Goal: Task Accomplishment & Management: Manage account settings

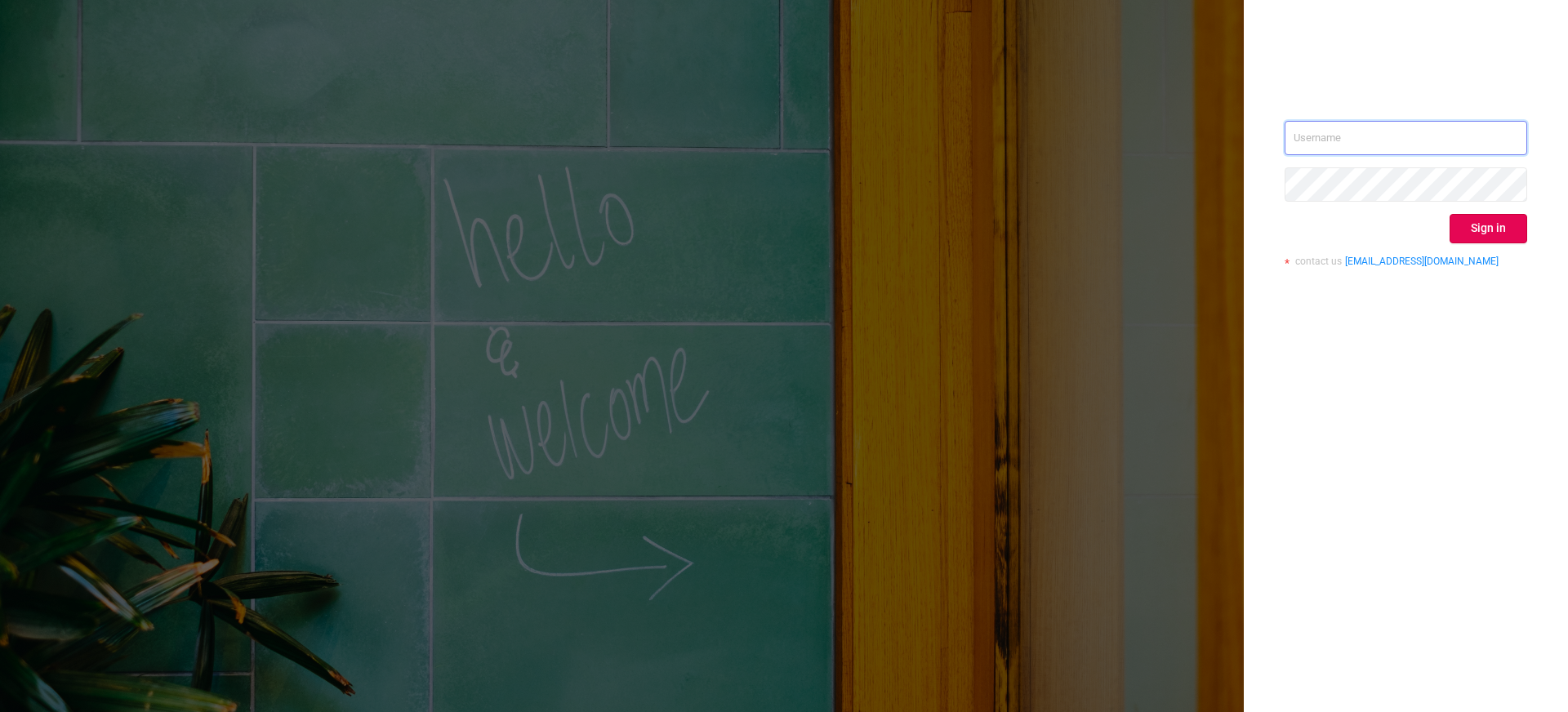
click at [1340, 142] on input "text" at bounding box center [1405, 137] width 243 height 34
click at [1343, 140] on input "text" at bounding box center [1405, 137] width 243 height 34
click at [1331, 140] on input "text" at bounding box center [1405, 137] width 243 height 34
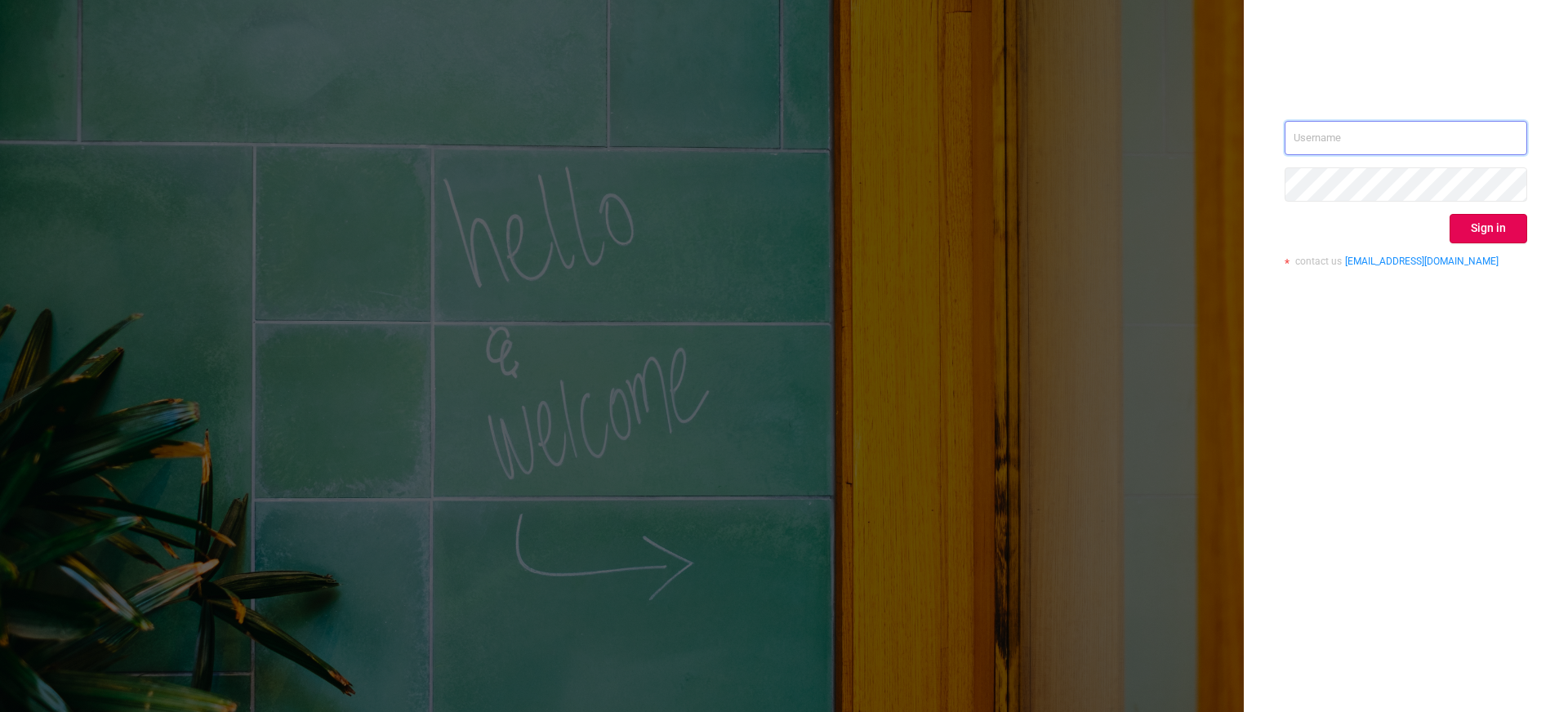
click at [1331, 140] on input "text" at bounding box center [1405, 137] width 243 height 34
click at [1323, 156] on div "Sign in contact us [EMAIL_ADDRESS][DOMAIN_NAME]" at bounding box center [1405, 200] width 243 height 158
click at [1324, 153] on div "Sign in contact us [EMAIL_ADDRESS][DOMAIN_NAME]" at bounding box center [1405, 200] width 243 height 158
click at [1325, 144] on input "text" at bounding box center [1405, 137] width 243 height 34
click at [1332, 131] on input "text" at bounding box center [1405, 137] width 243 height 34
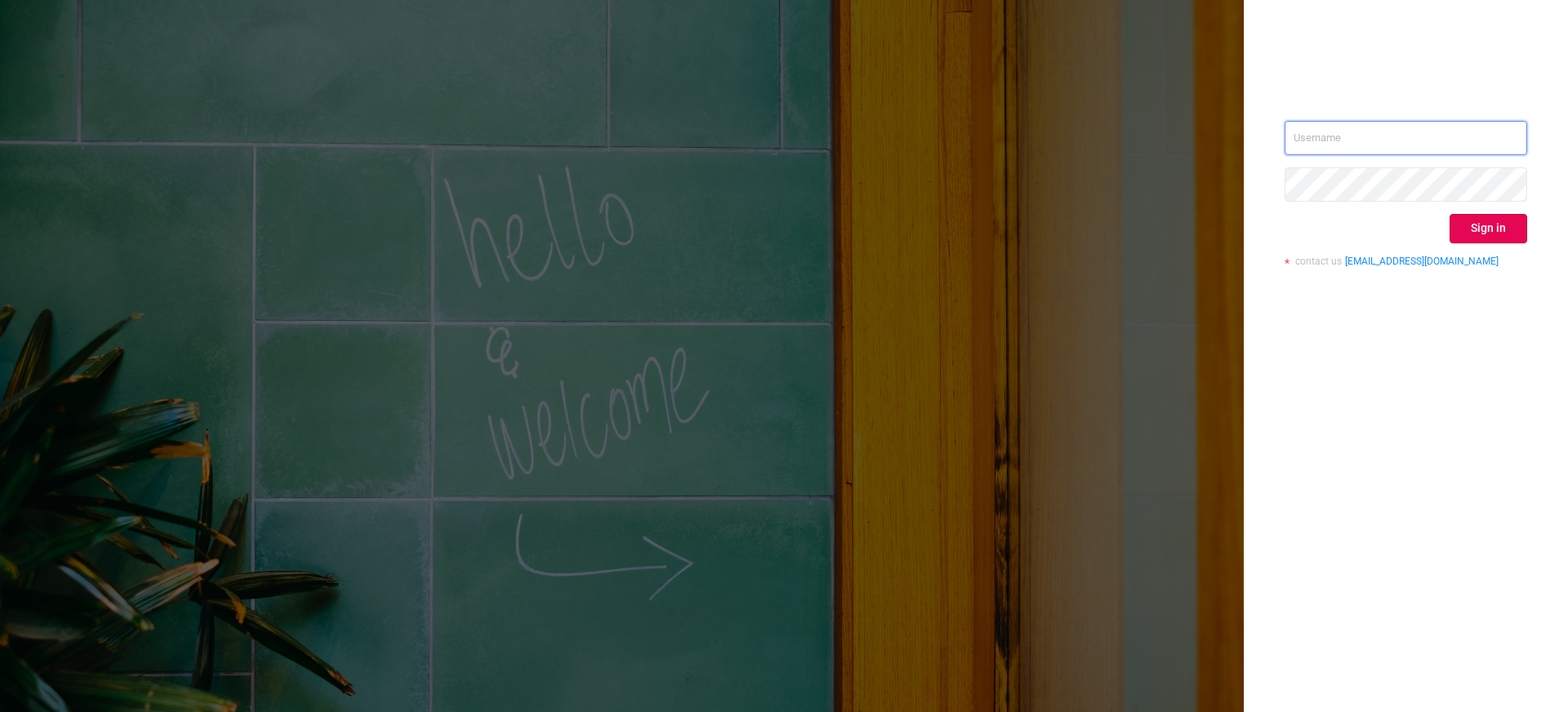
click at [1316, 136] on input "text" at bounding box center [1405, 137] width 243 height 34
click at [1320, 89] on div "Sign in contact us [EMAIL_ADDRESS][DOMAIN_NAME]" at bounding box center [1406, 356] width 324 height 712
click at [1411, 163] on div "Sign in contact us [EMAIL_ADDRESS][DOMAIN_NAME]" at bounding box center [1405, 200] width 243 height 158
click at [1396, 142] on input "text" at bounding box center [1405, 137] width 243 height 34
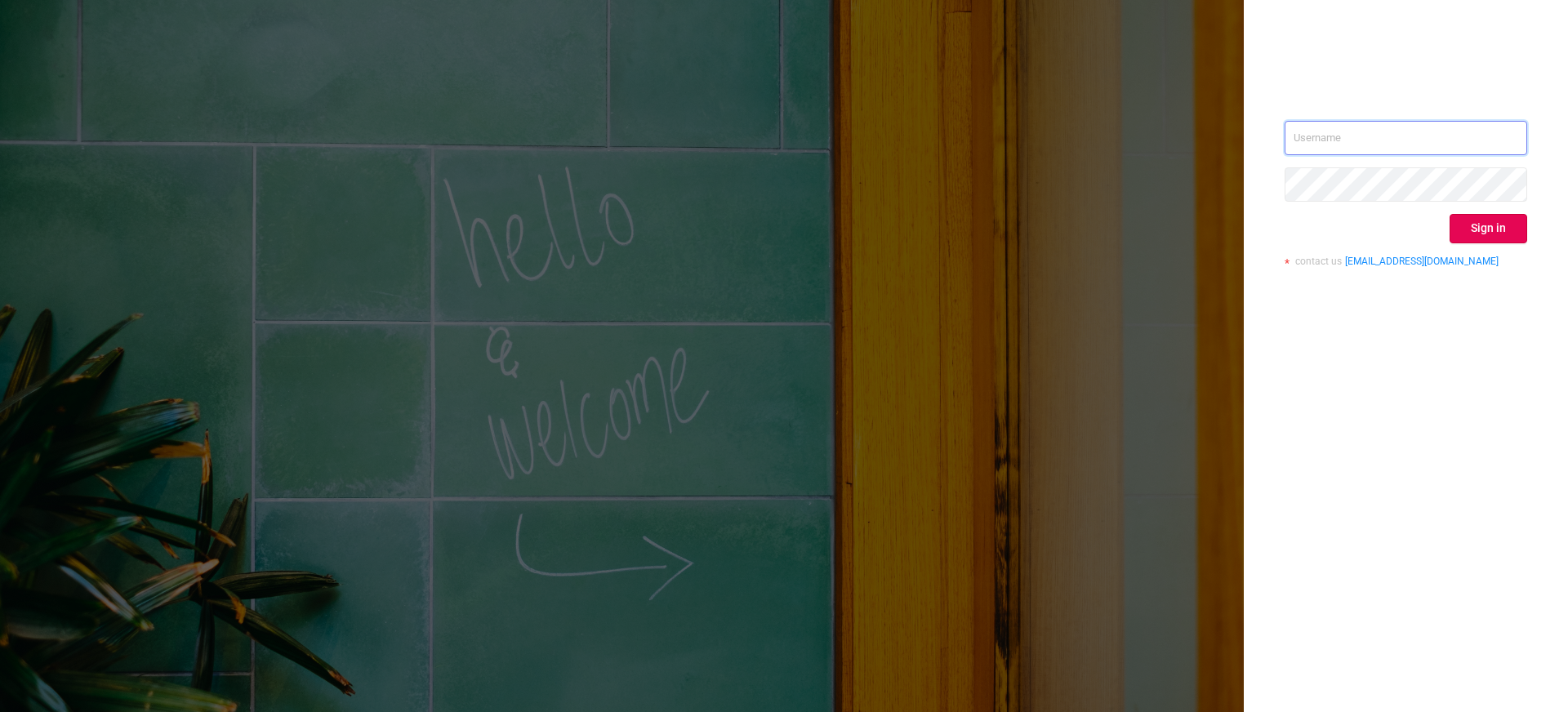
click at [1396, 142] on input "text" at bounding box center [1405, 137] width 243 height 34
click at [1433, 58] on div "Sign in contact us [EMAIL_ADDRESS][DOMAIN_NAME]" at bounding box center [1406, 356] width 324 height 712
click at [1379, 140] on input "text" at bounding box center [1405, 137] width 243 height 34
click at [1395, 135] on input "text" at bounding box center [1405, 137] width 243 height 34
paste input "[EMAIL_ADDRESS][DOMAIN_NAME]"
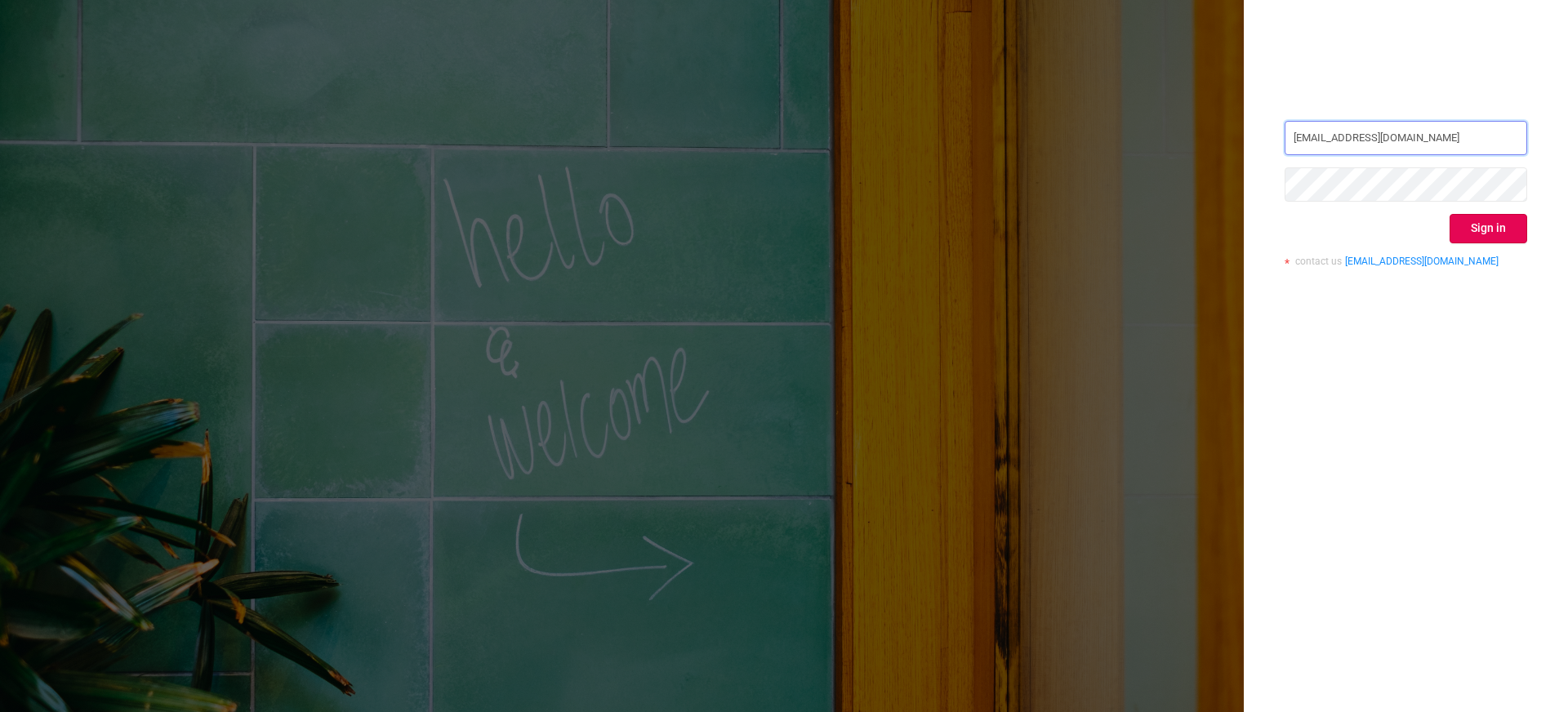
type input "[EMAIL_ADDRESS][DOMAIN_NAME]"
click at [1482, 223] on button "Sign in" at bounding box center [1487, 229] width 78 height 29
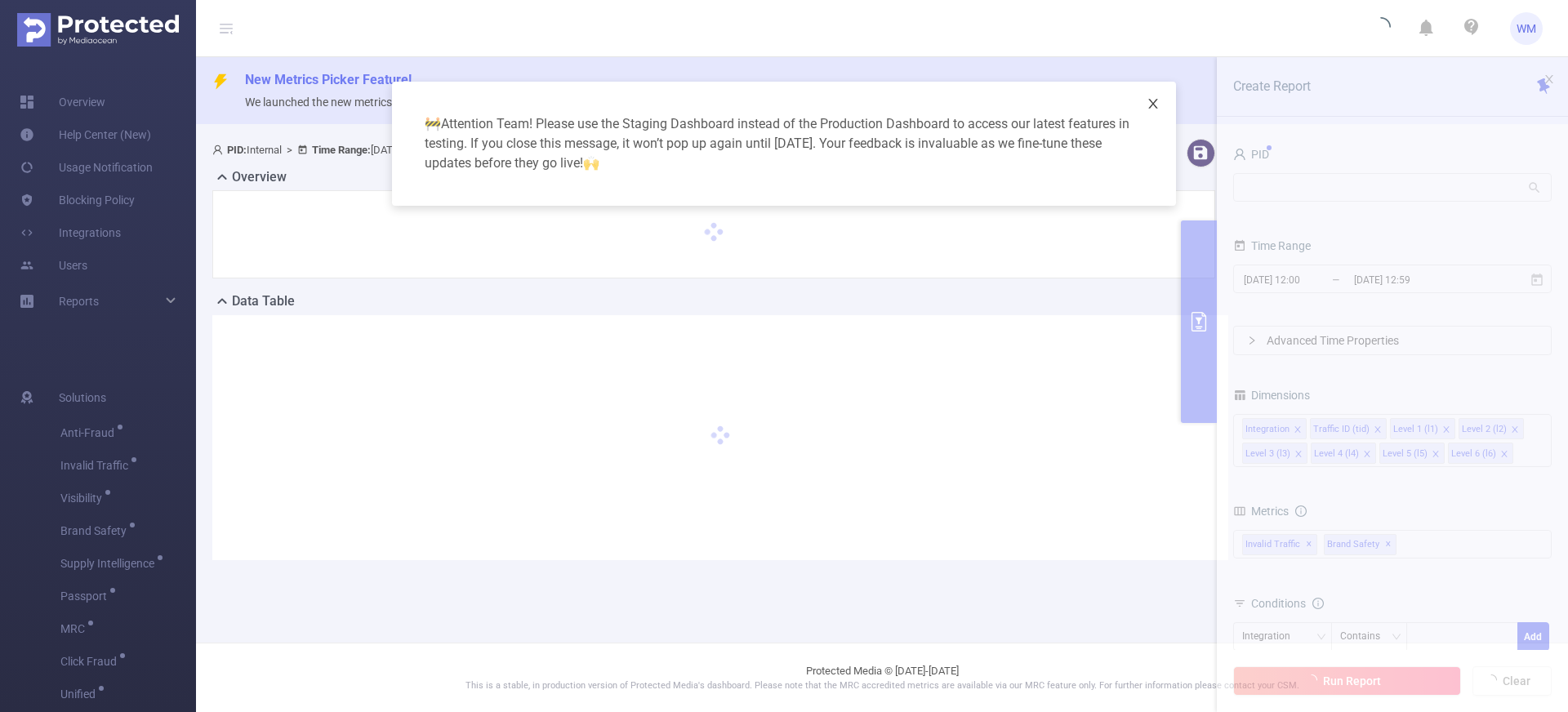
click at [1151, 102] on icon "icon: close" at bounding box center [1152, 103] width 9 height 10
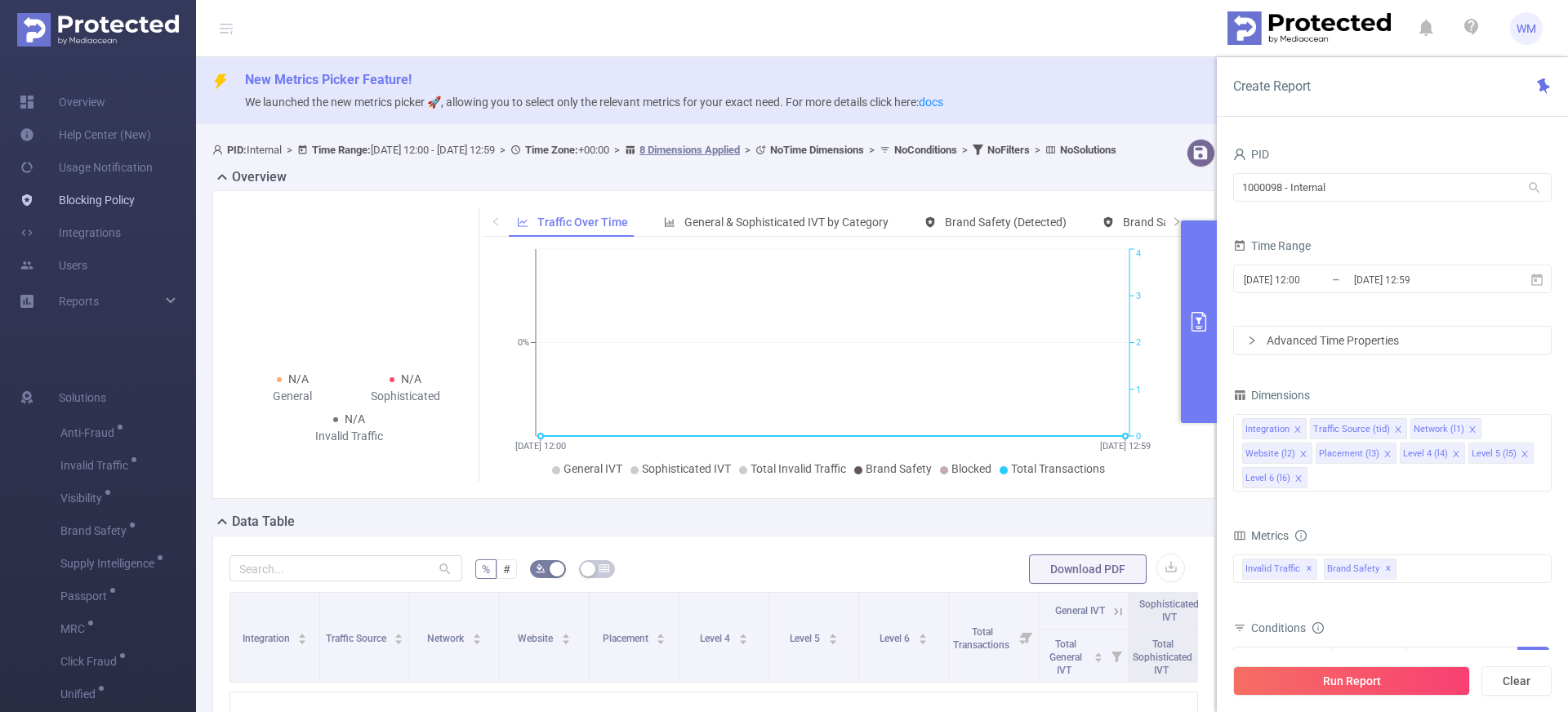
click at [107, 197] on link "Blocking Policy" at bounding box center [77, 200] width 115 height 33
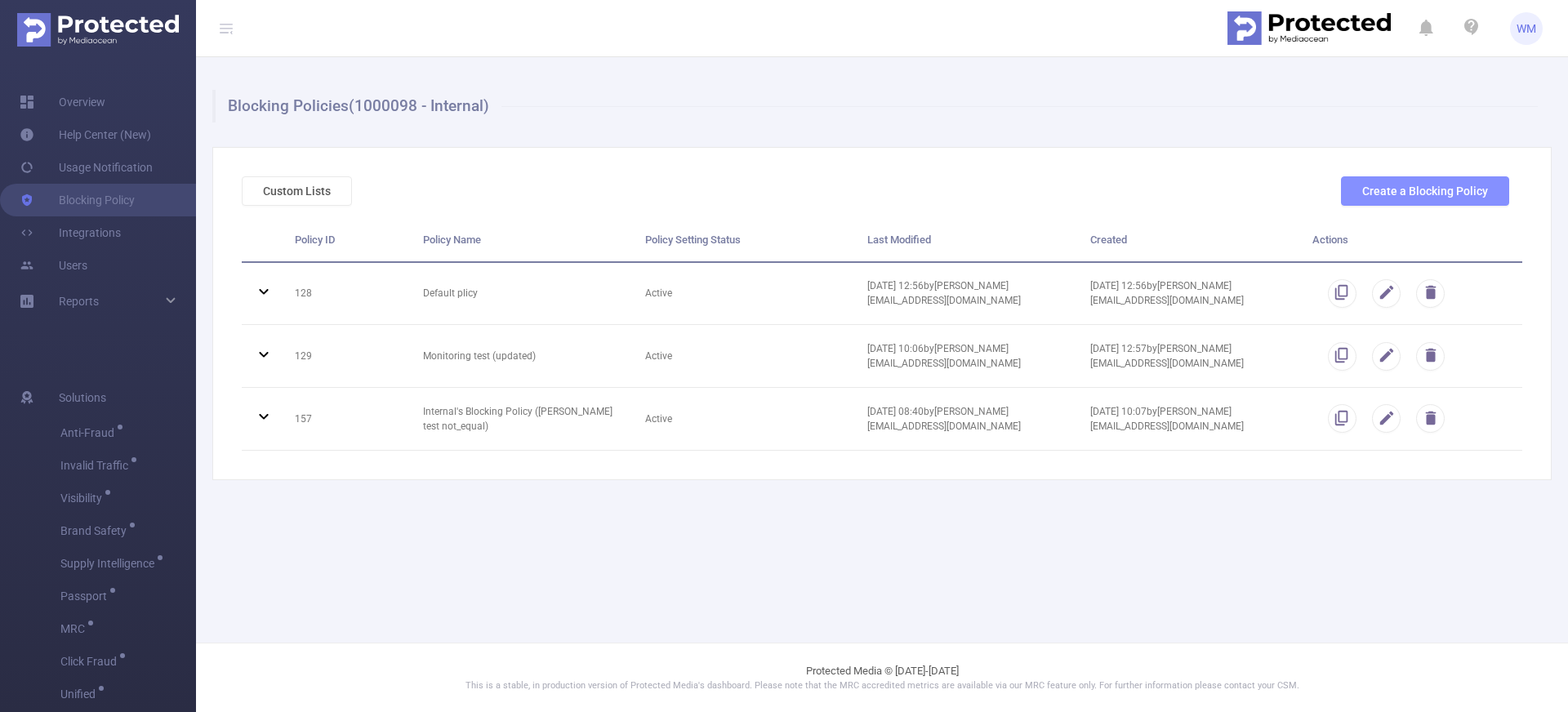
click at [1382, 196] on button "Create a Blocking Policy" at bounding box center [1425, 191] width 168 height 29
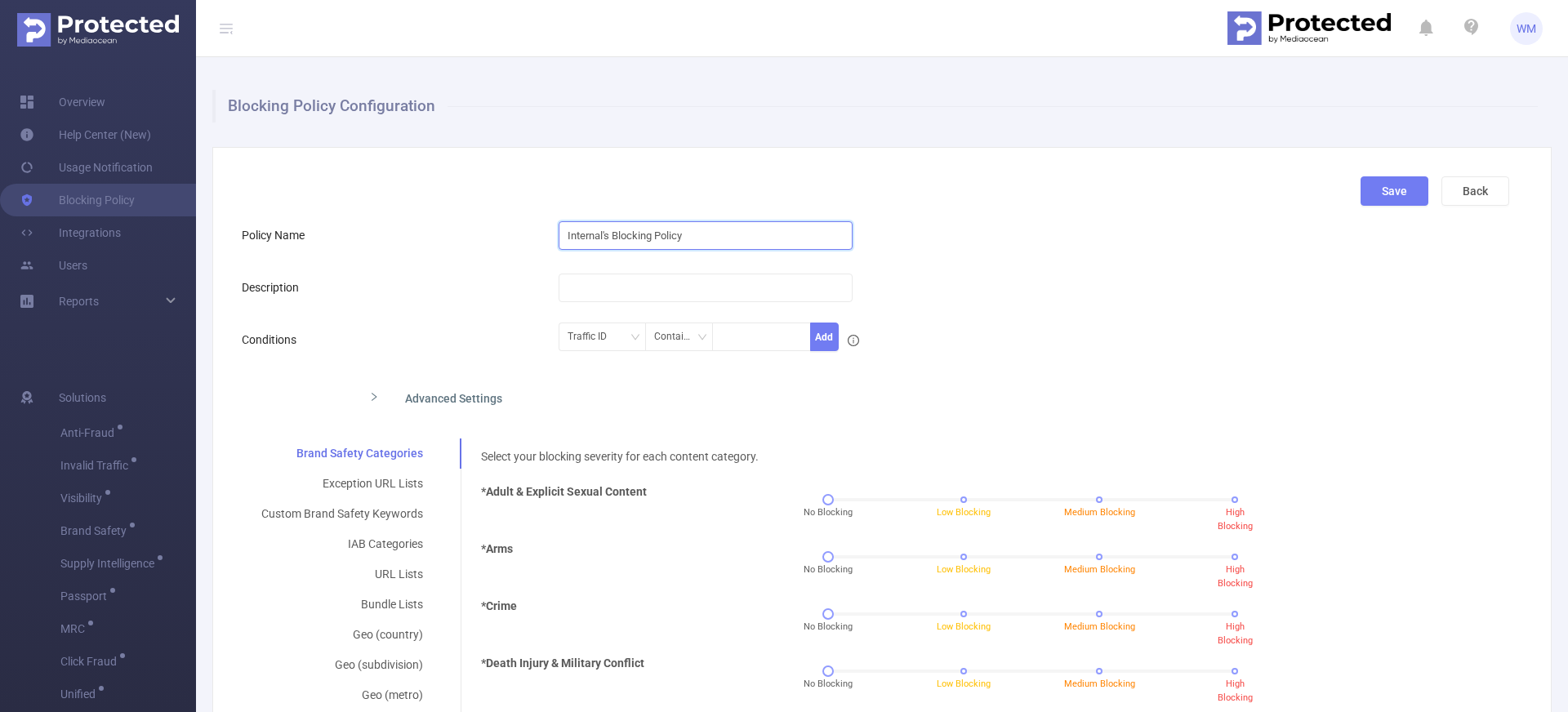
drag, startPoint x: 702, startPoint y: 238, endPoint x: 444, endPoint y: 226, distance: 258.3
click at [447, 226] on div "Policy Name Internal's Blocking Policy" at bounding box center [875, 235] width 1267 height 33
type input "Wiktor test policy"
click at [490, 245] on div "Policy Name" at bounding box center [400, 235] width 317 height 33
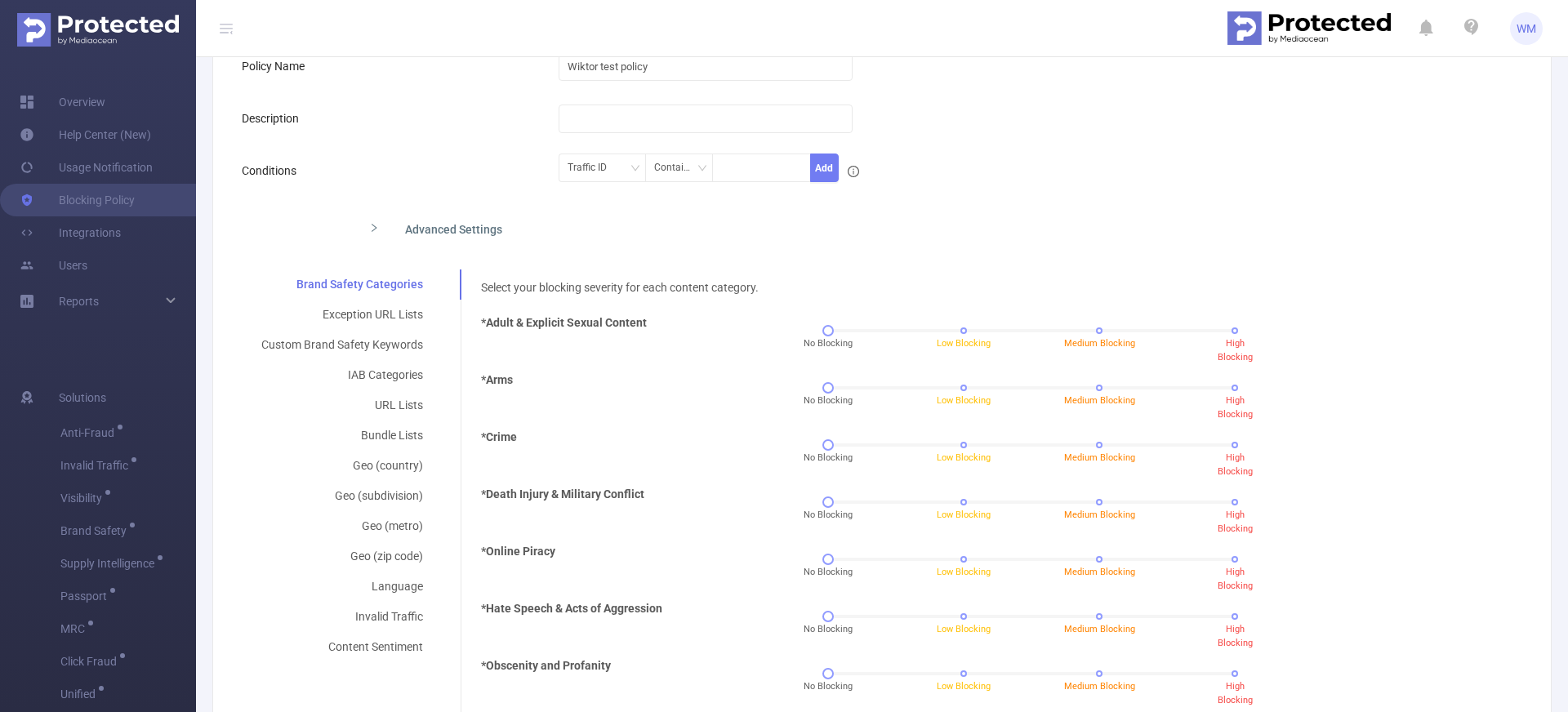
scroll to position [190, 0]
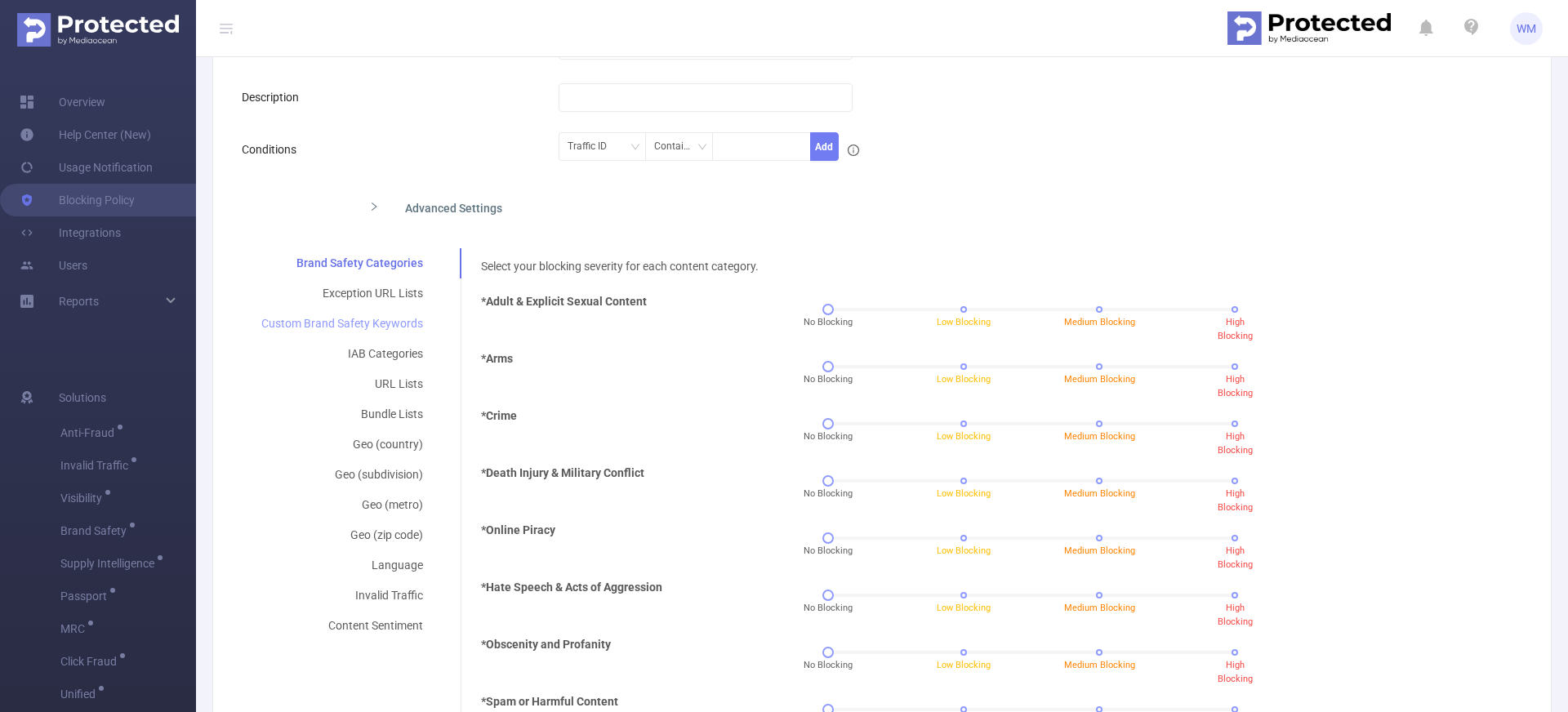
click at [375, 323] on div "Custom Brand Safety Keywords" at bounding box center [341, 323] width 200 height 30
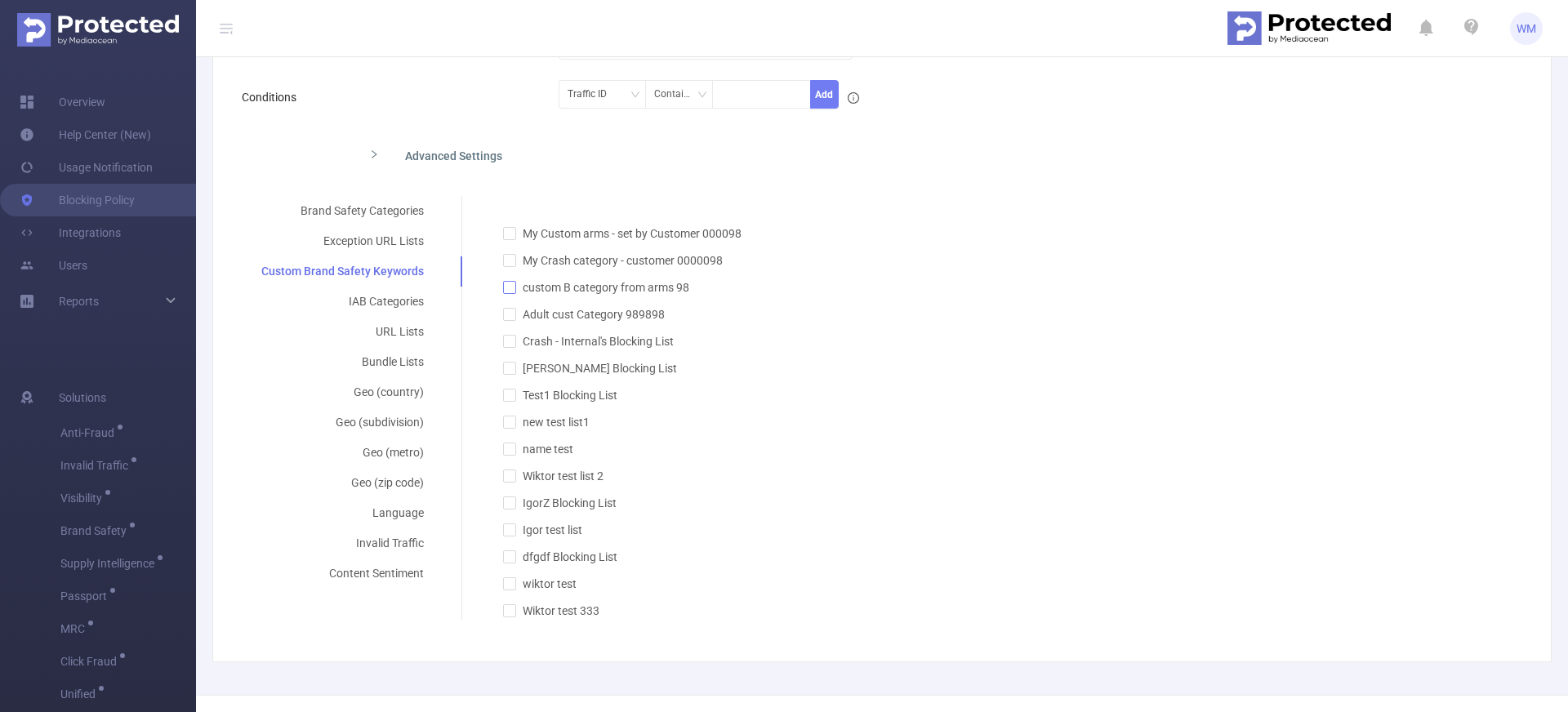
scroll to position [254, 0]
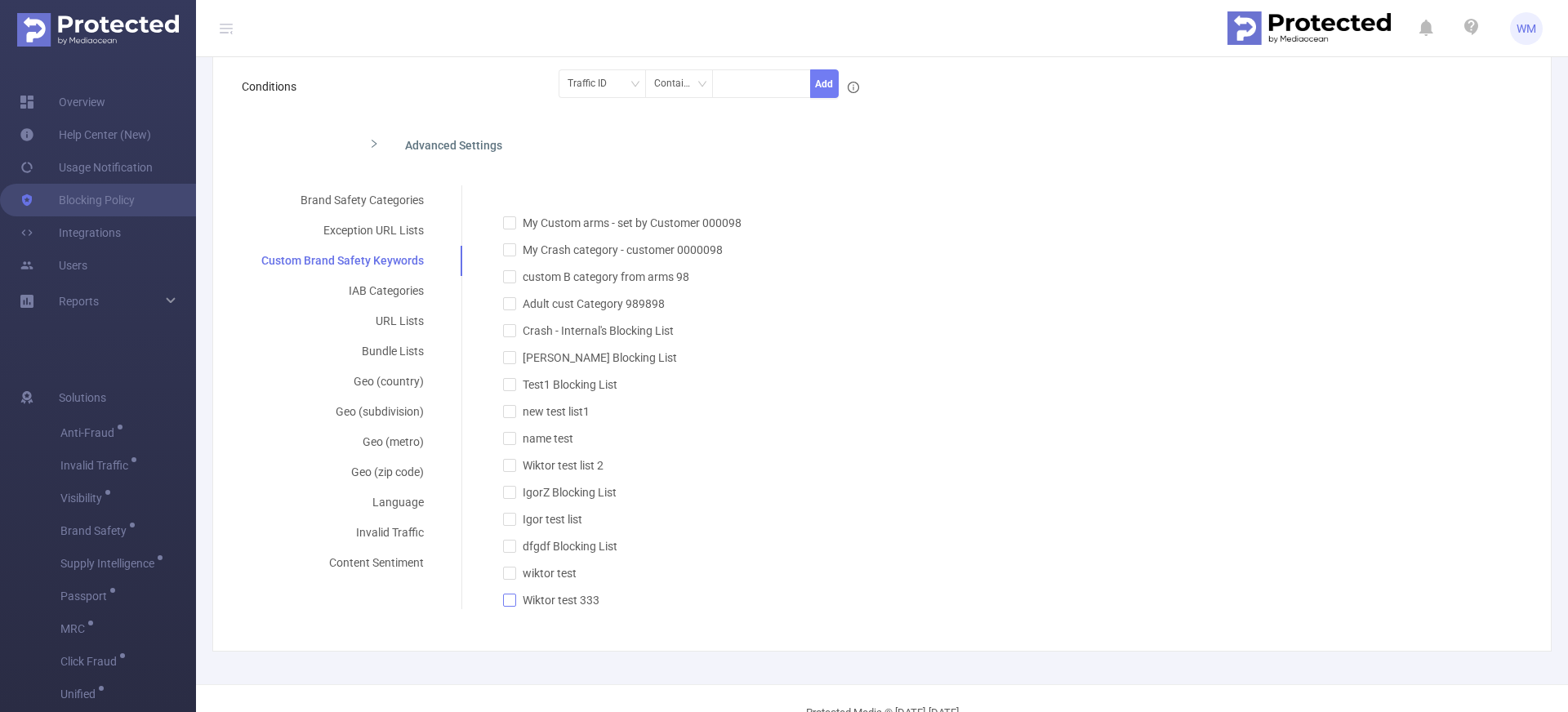
click at [509, 601] on input "Wiktor test 333" at bounding box center [508, 599] width 11 height 11
checkbox input "true"
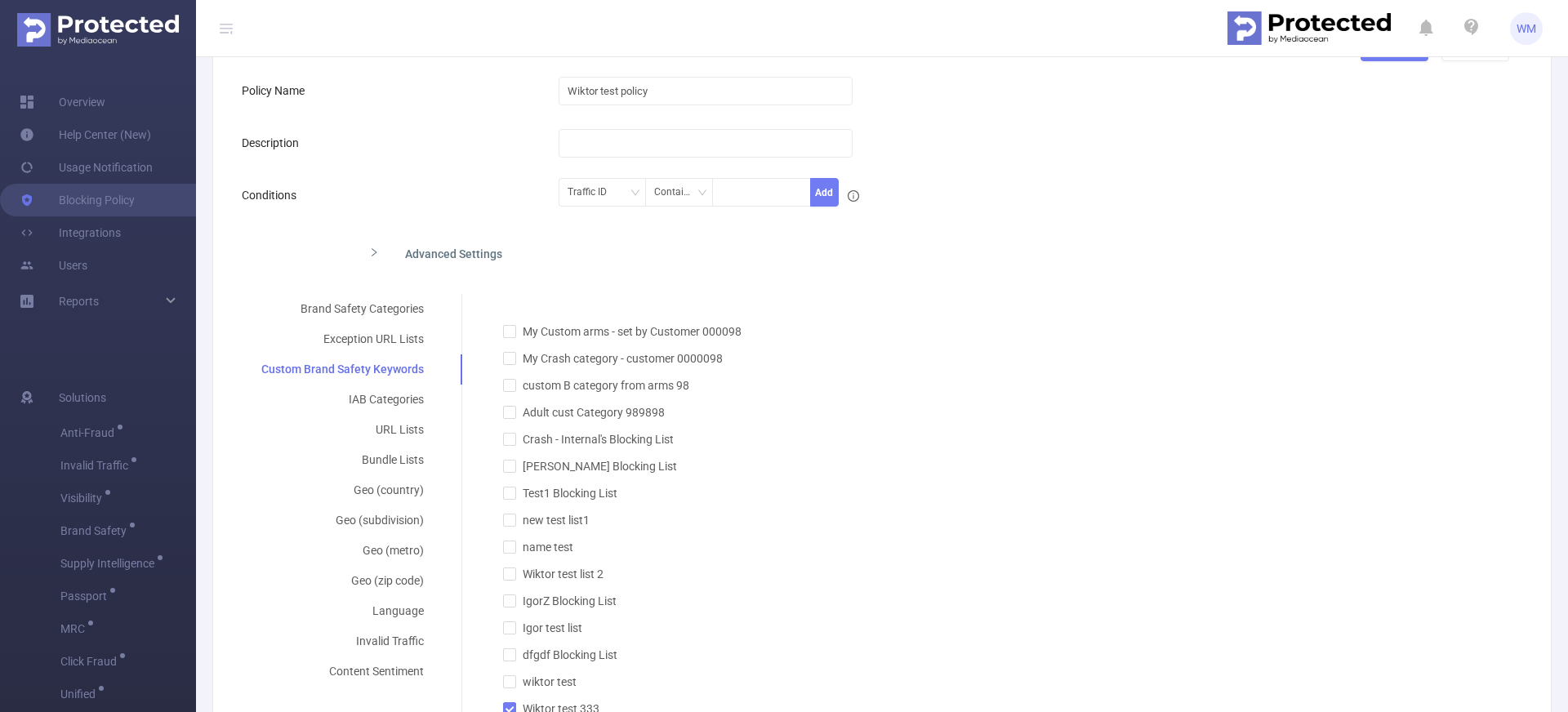
scroll to position [0, 0]
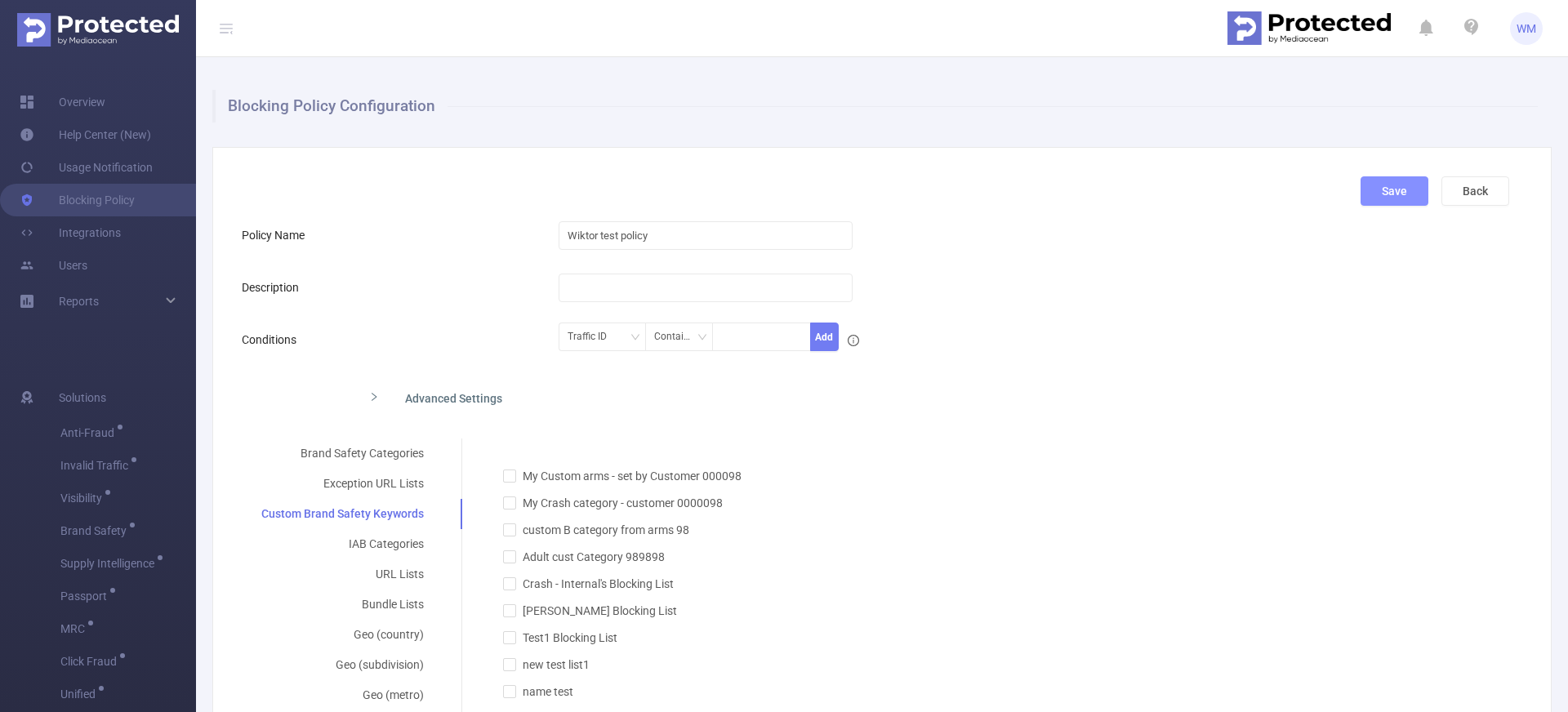
click at [1360, 188] on button "Save" at bounding box center [1394, 191] width 68 height 29
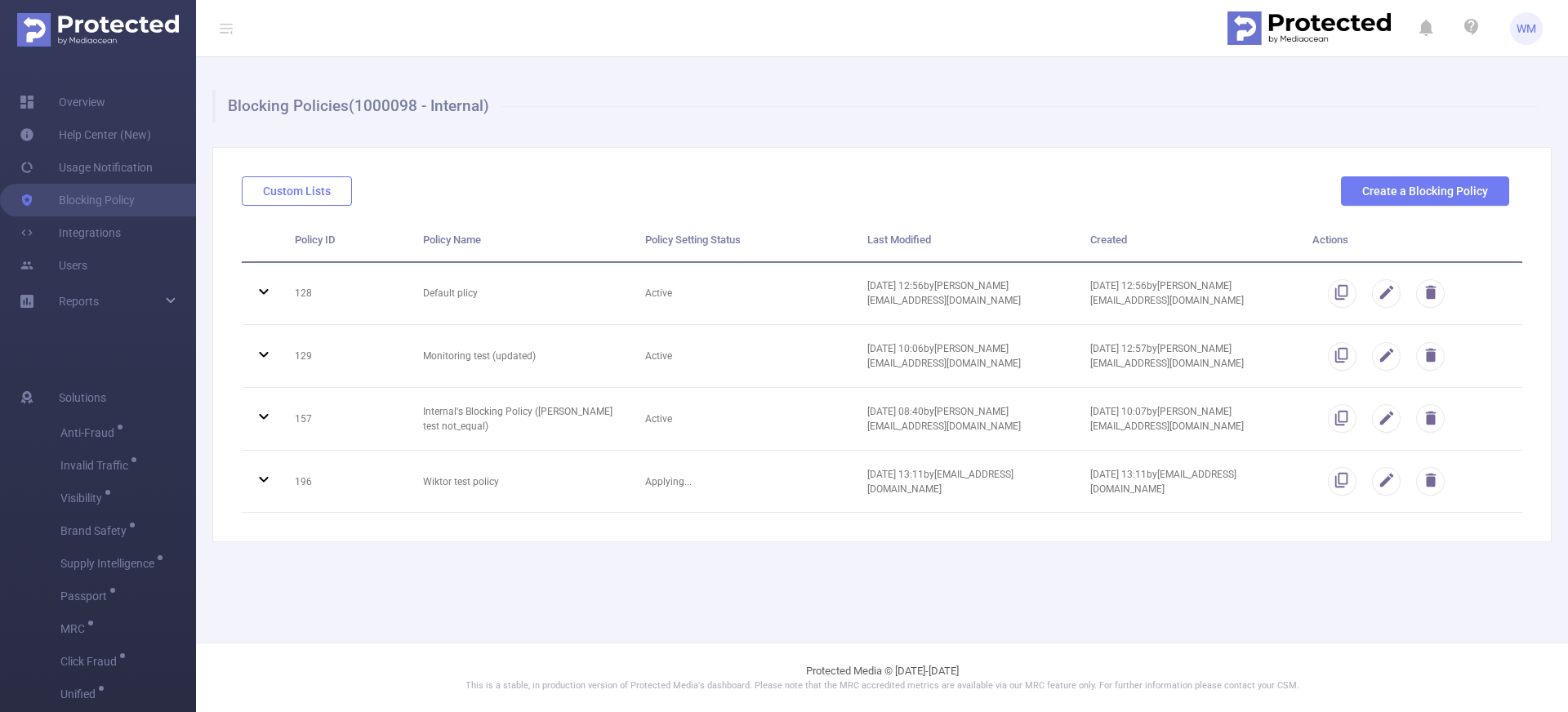
click at [326, 190] on button "Custom Lists" at bounding box center [297, 191] width 110 height 29
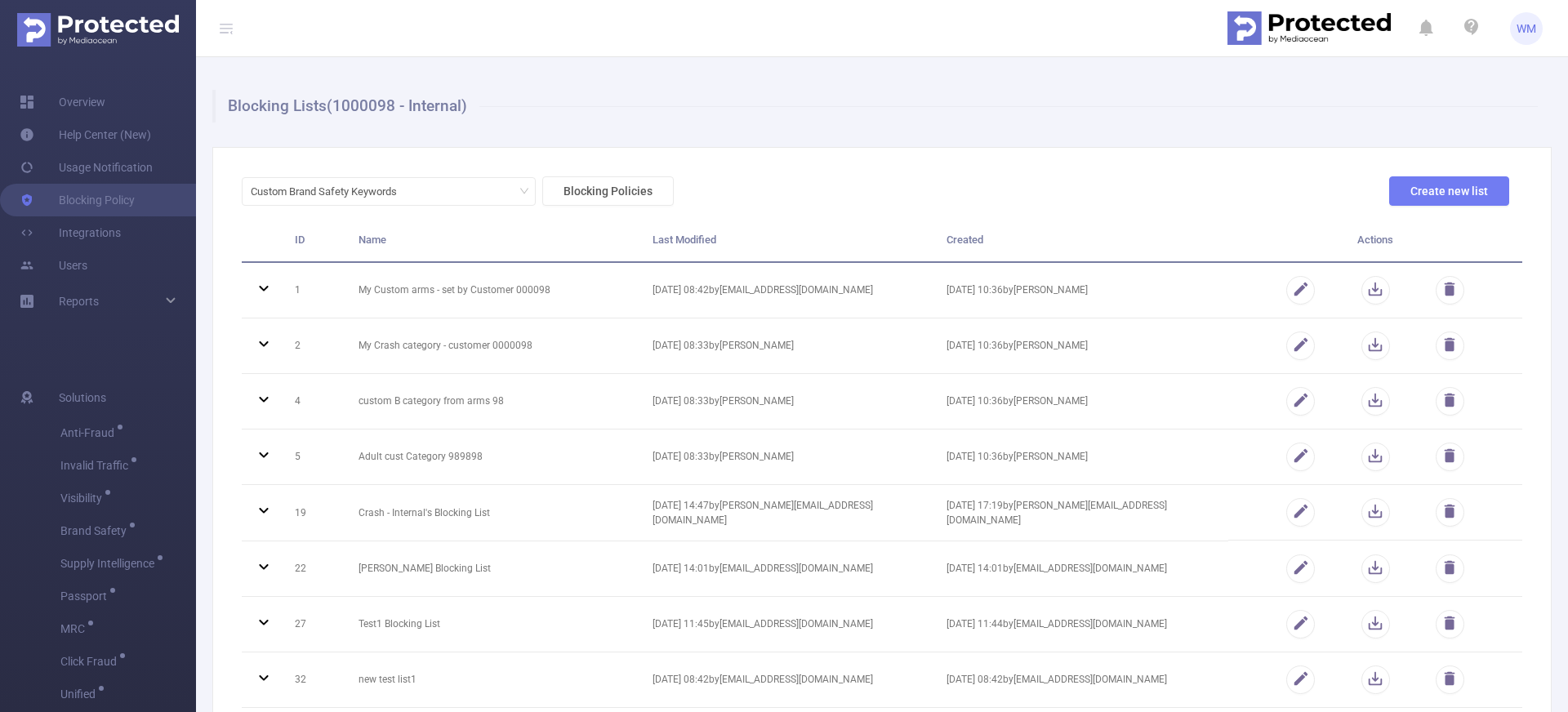
scroll to position [514, 0]
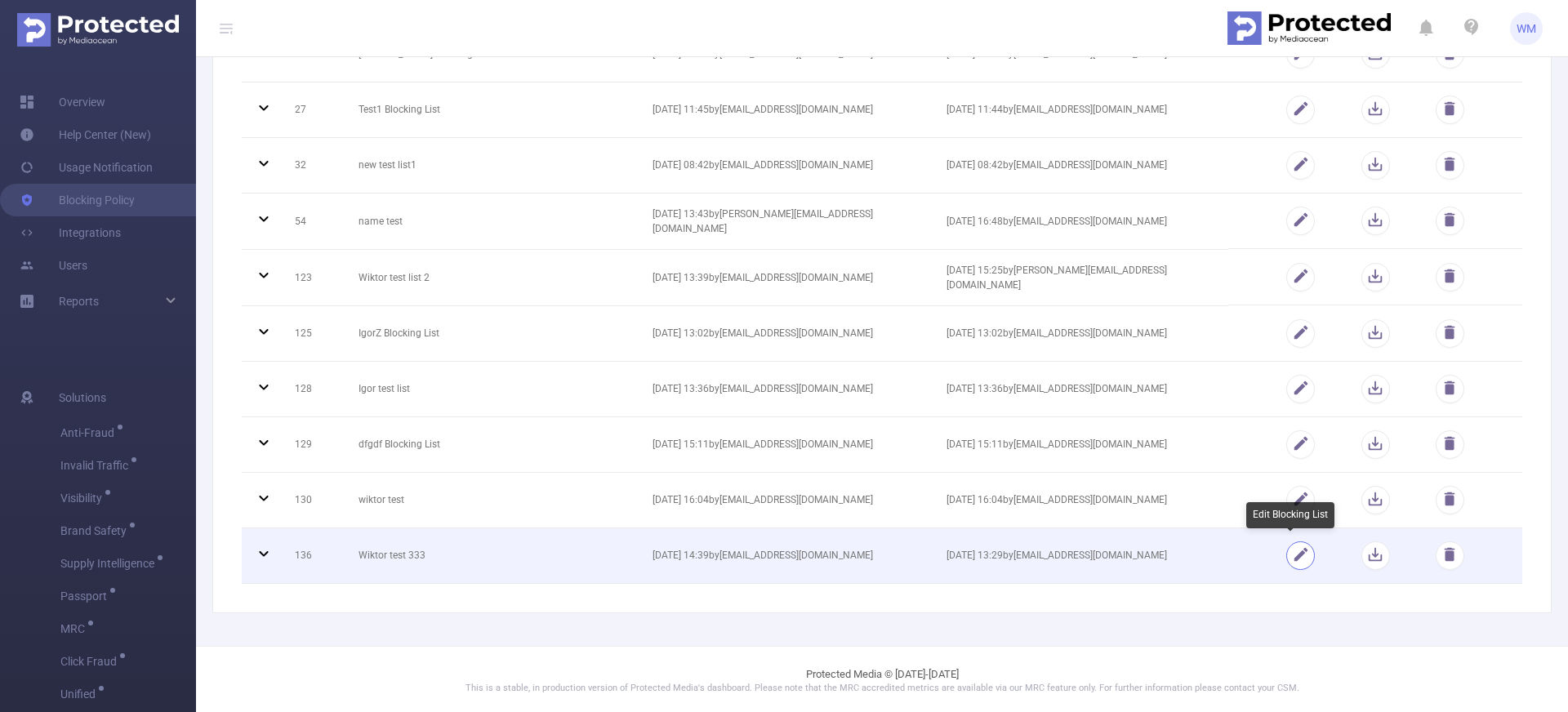
click at [1292, 553] on button "button" at bounding box center [1300, 555] width 28 height 28
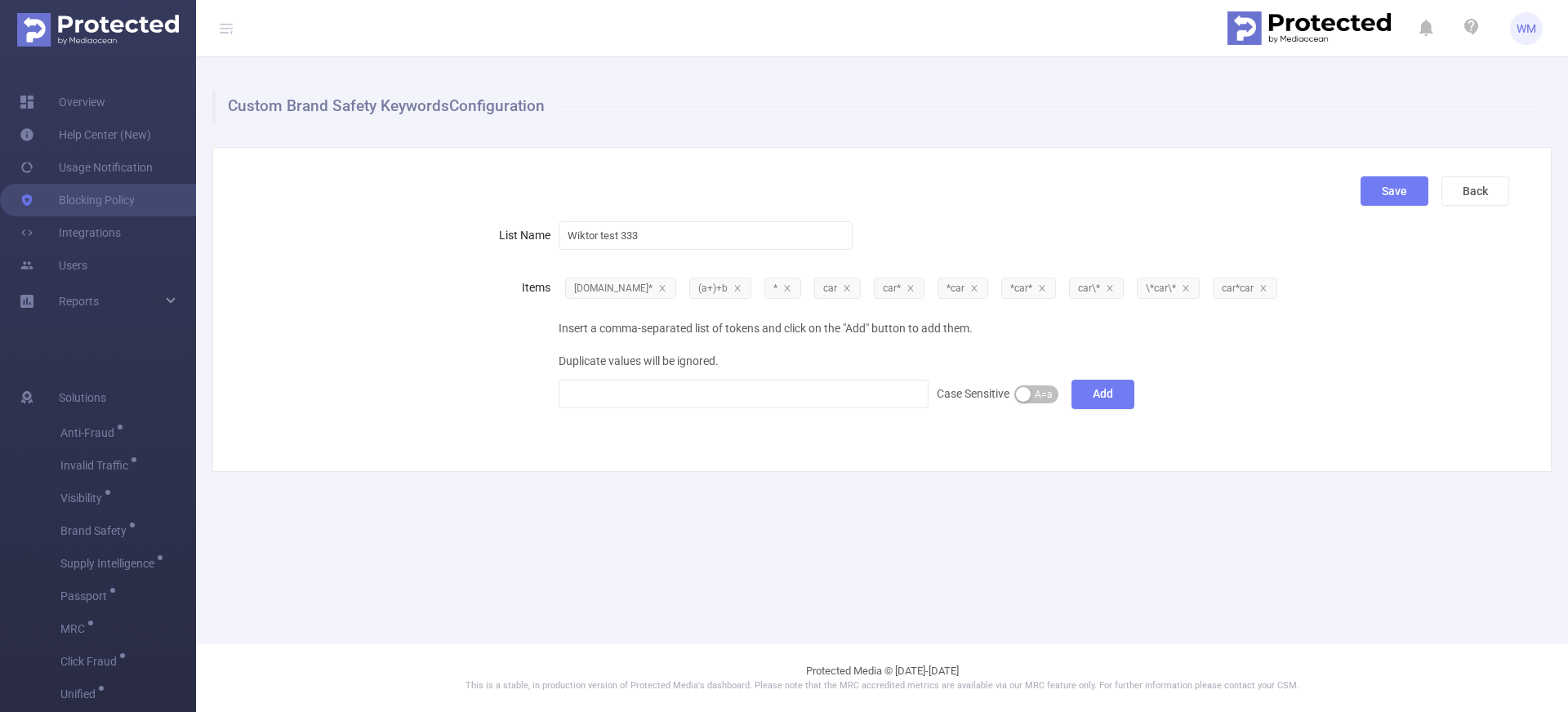
click at [760, 458] on div "Save Back List Name Wiktor test 333 Items [DOMAIN_NAME]* (a+)+b * car car* *car…" at bounding box center [881, 309] width 1339 height 325
click at [1458, 196] on button "Back" at bounding box center [1475, 191] width 68 height 29
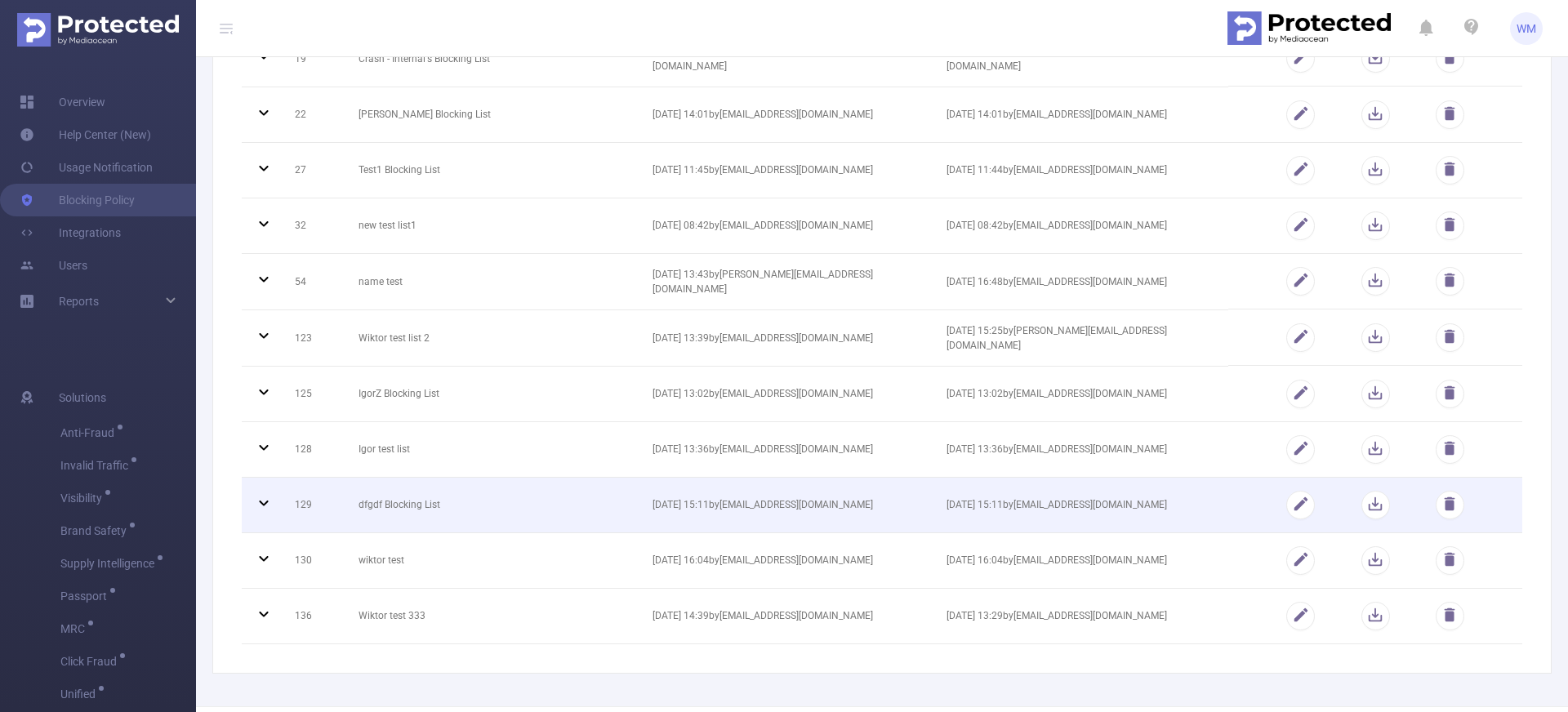
scroll to position [514, 0]
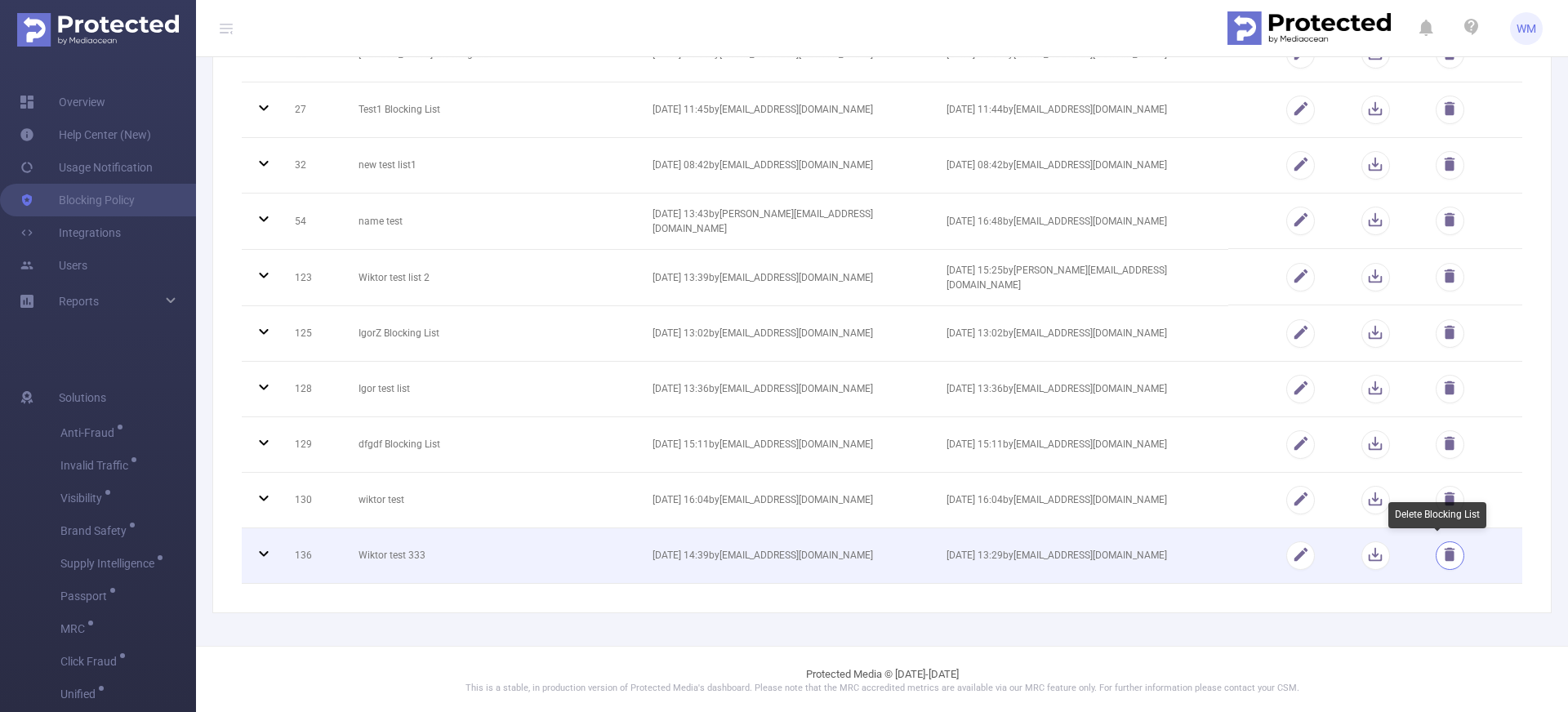
click at [1435, 553] on button "button" at bounding box center [1449, 555] width 28 height 28
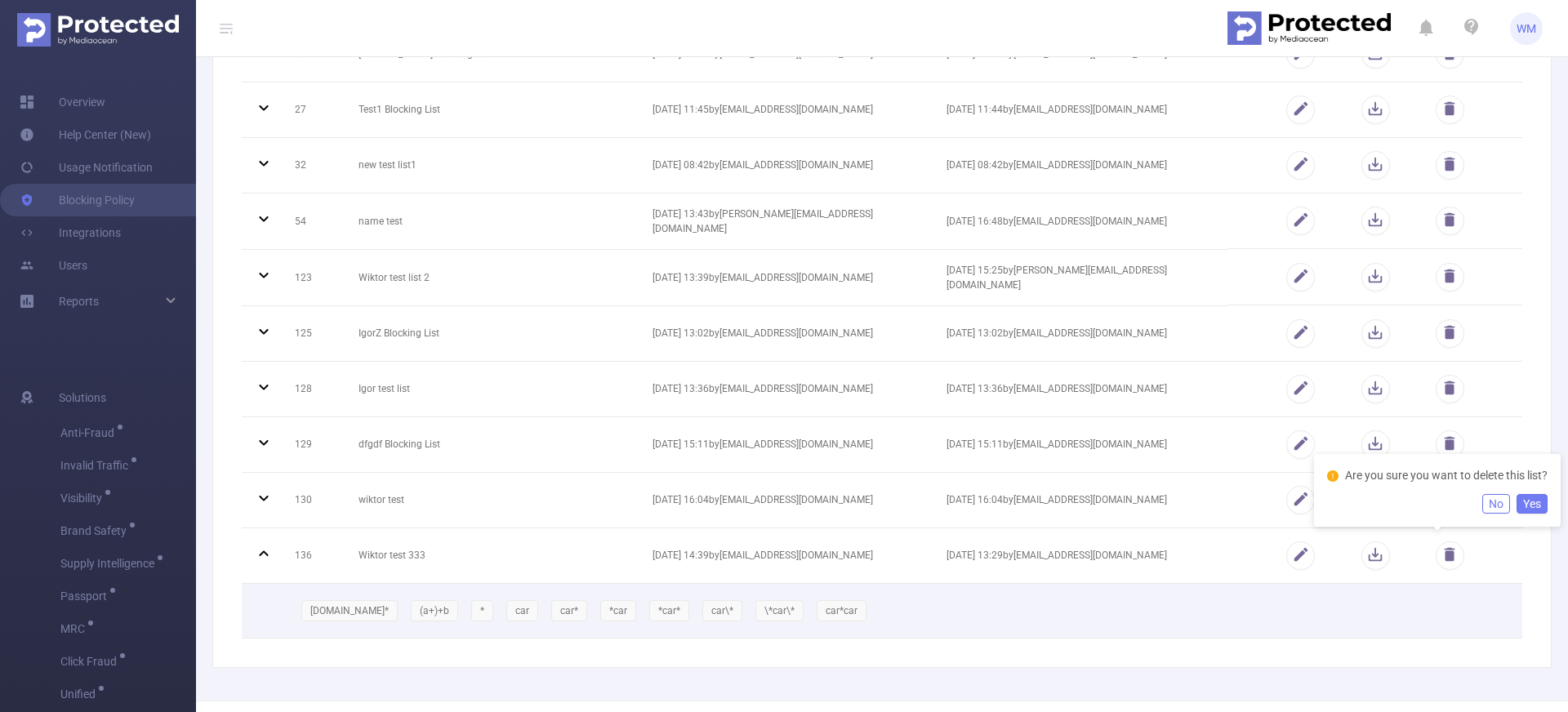
click at [1531, 502] on button "Yes" at bounding box center [1531, 503] width 31 height 19
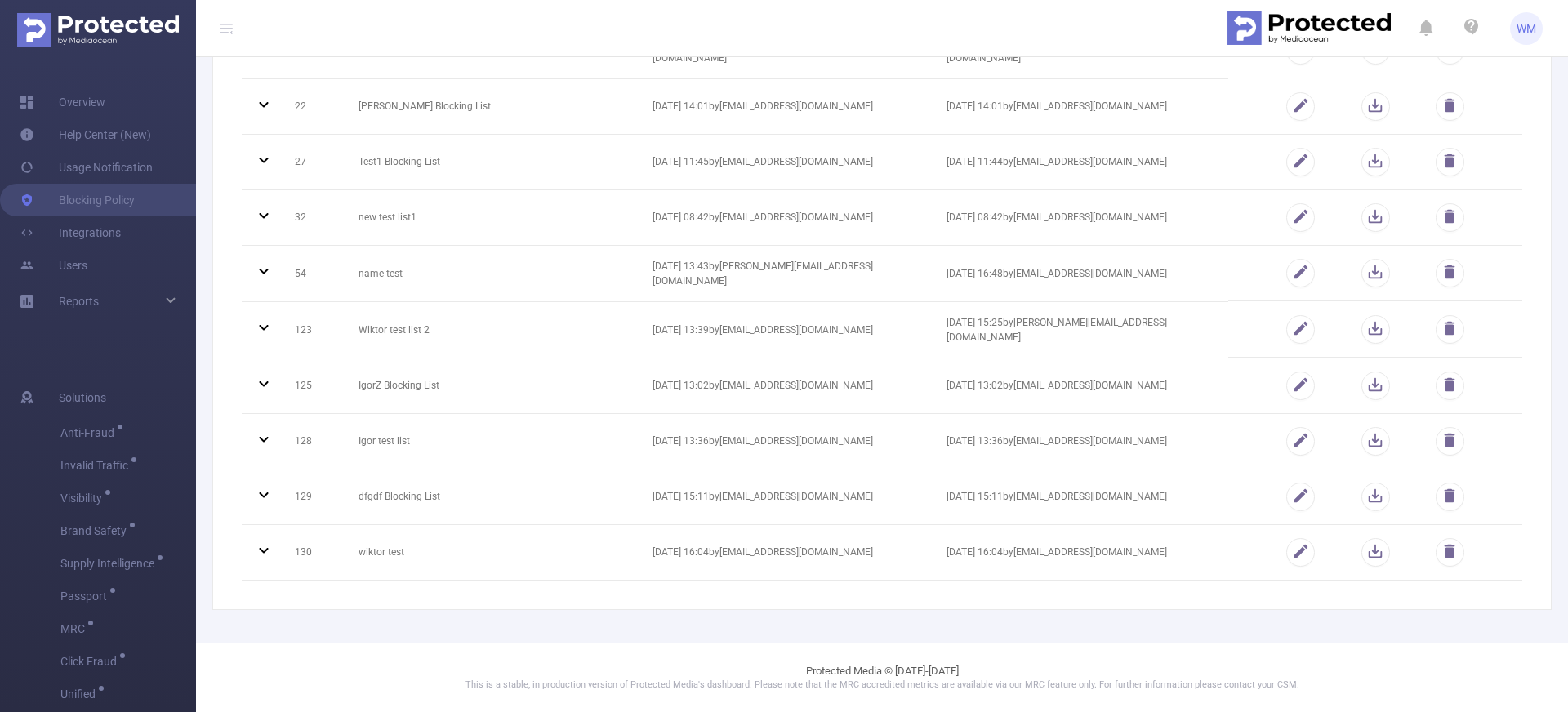
scroll to position [458, 0]
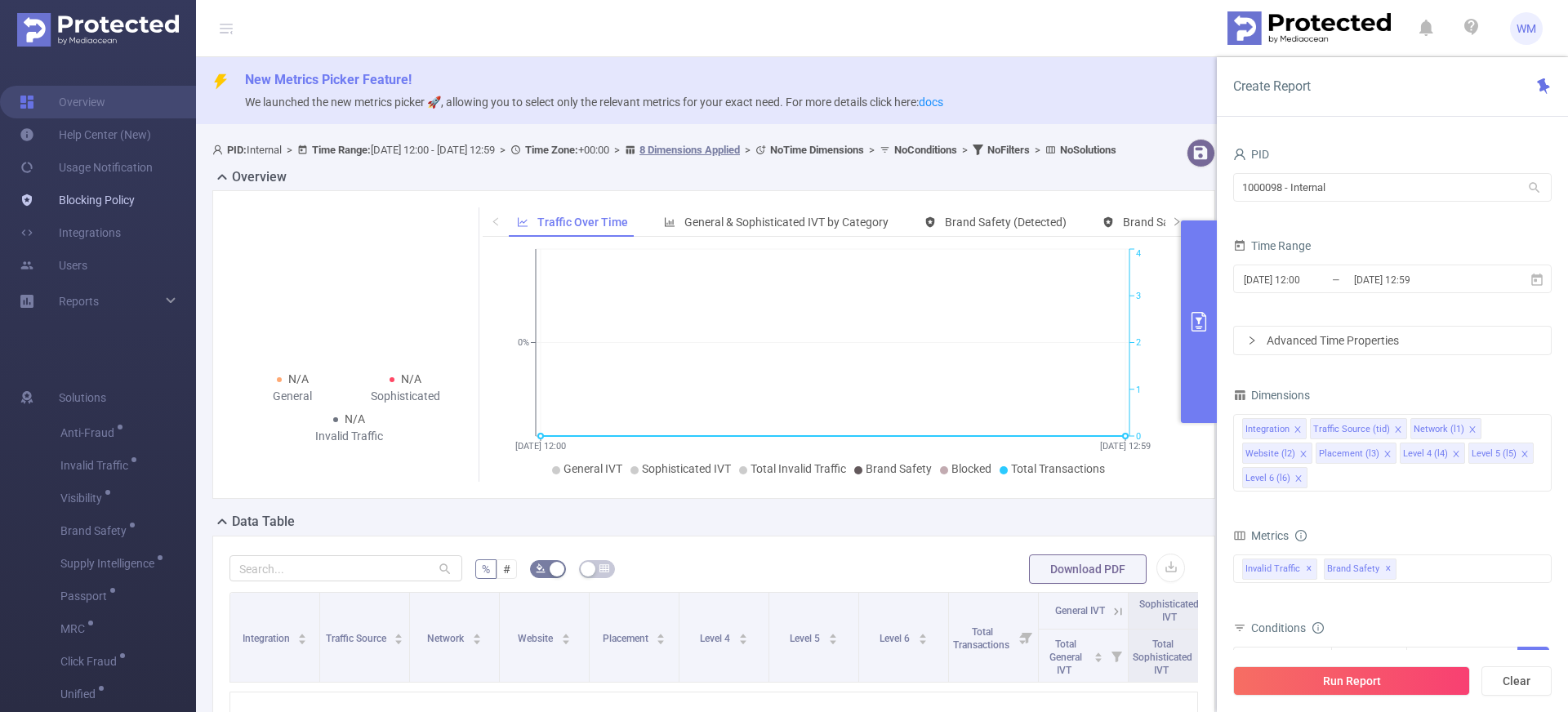
click at [111, 199] on link "Blocking Policy" at bounding box center [77, 200] width 115 height 33
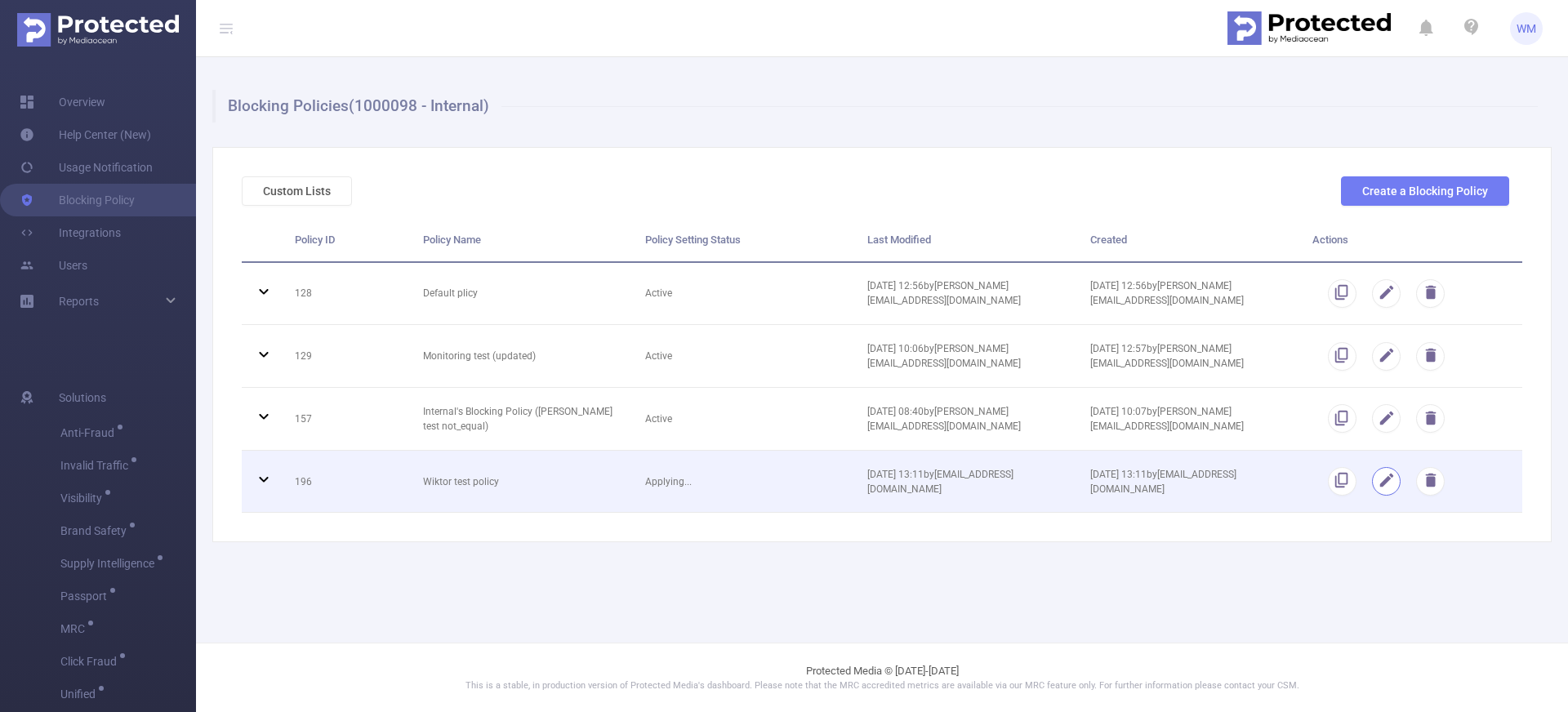
click at [1378, 479] on button "button" at bounding box center [1386, 480] width 28 height 28
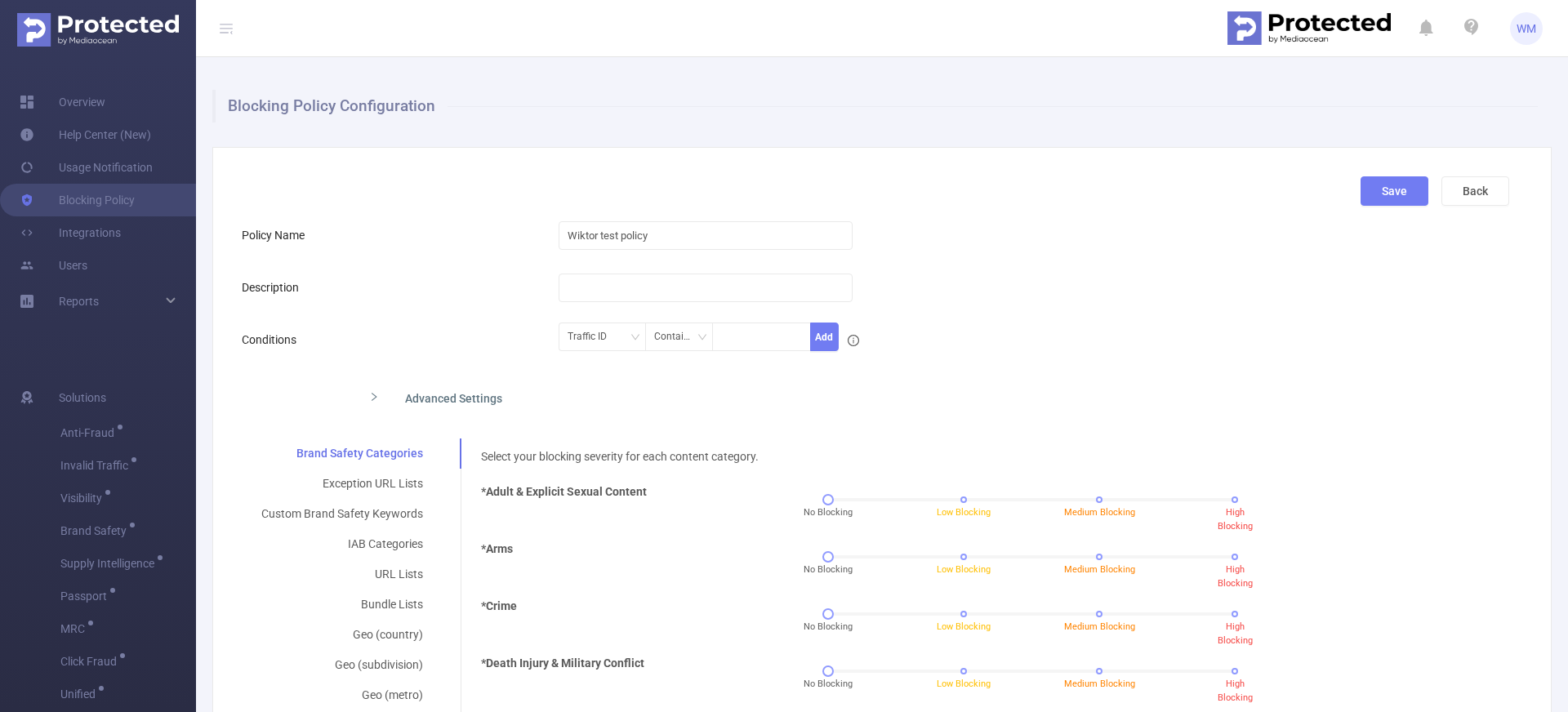
scroll to position [265, 0]
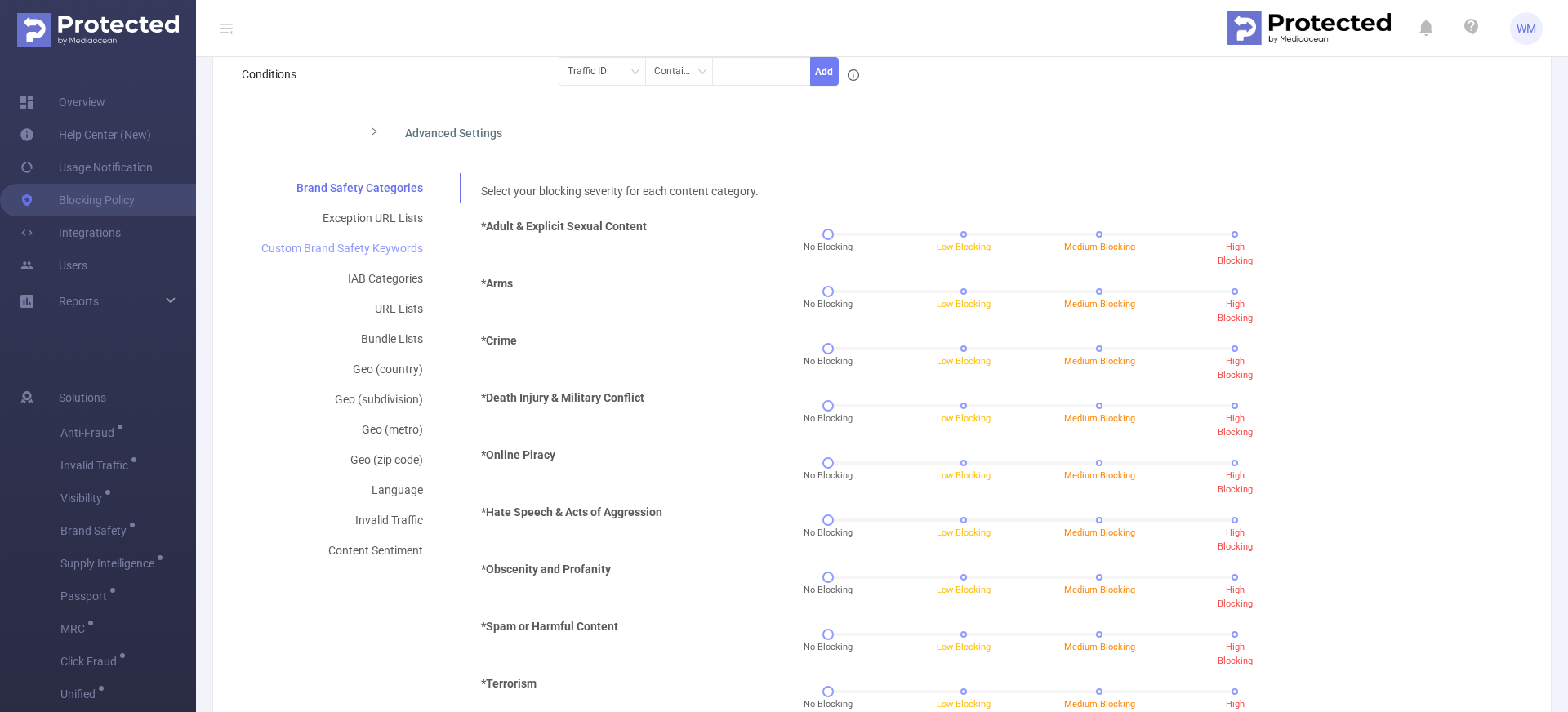
click at [385, 247] on div "Custom Brand Safety Keywords" at bounding box center [341, 248] width 200 height 30
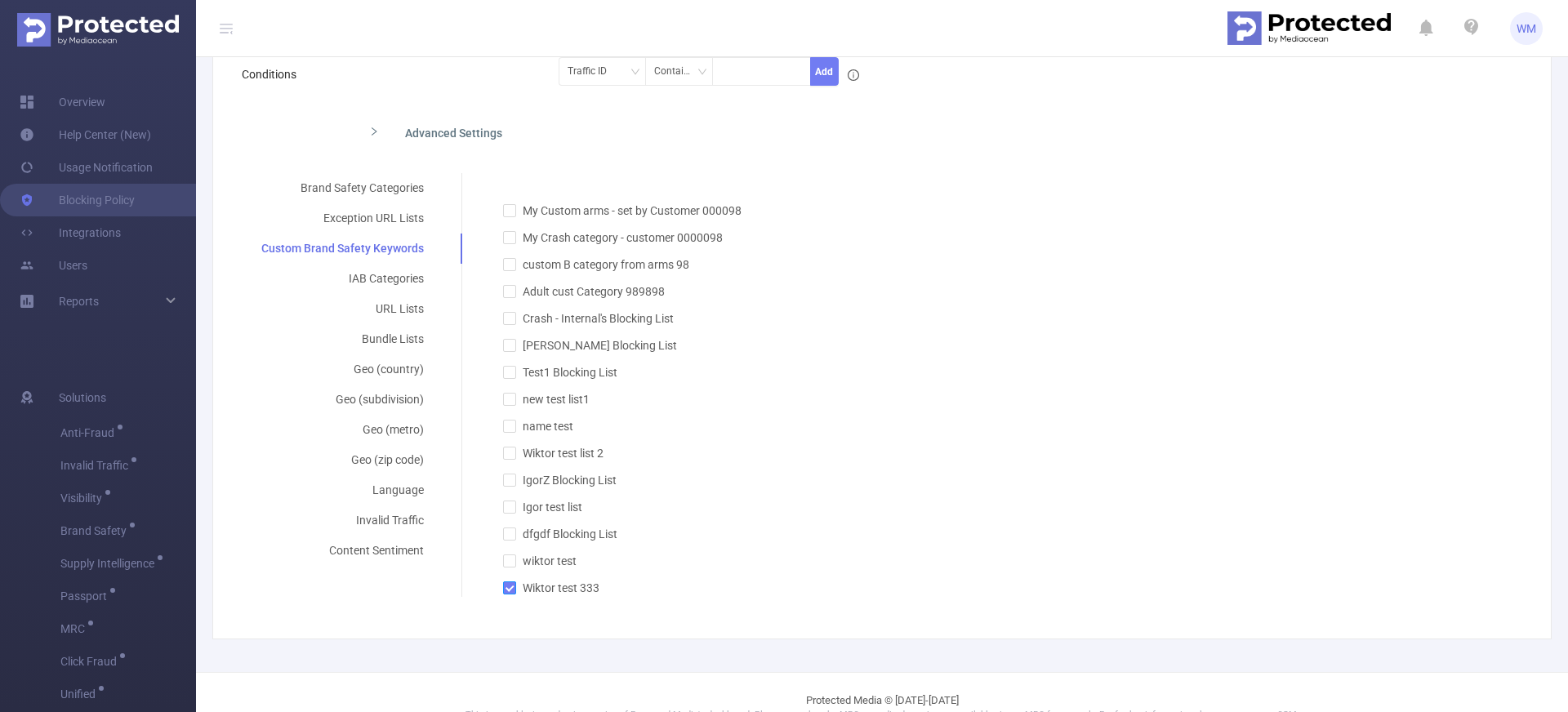
click at [516, 591] on span "Wiktor test 333" at bounding box center [561, 588] width 90 height 13
click at [514, 591] on input "Wiktor test 333" at bounding box center [508, 587] width 11 height 11
checkbox input "false"
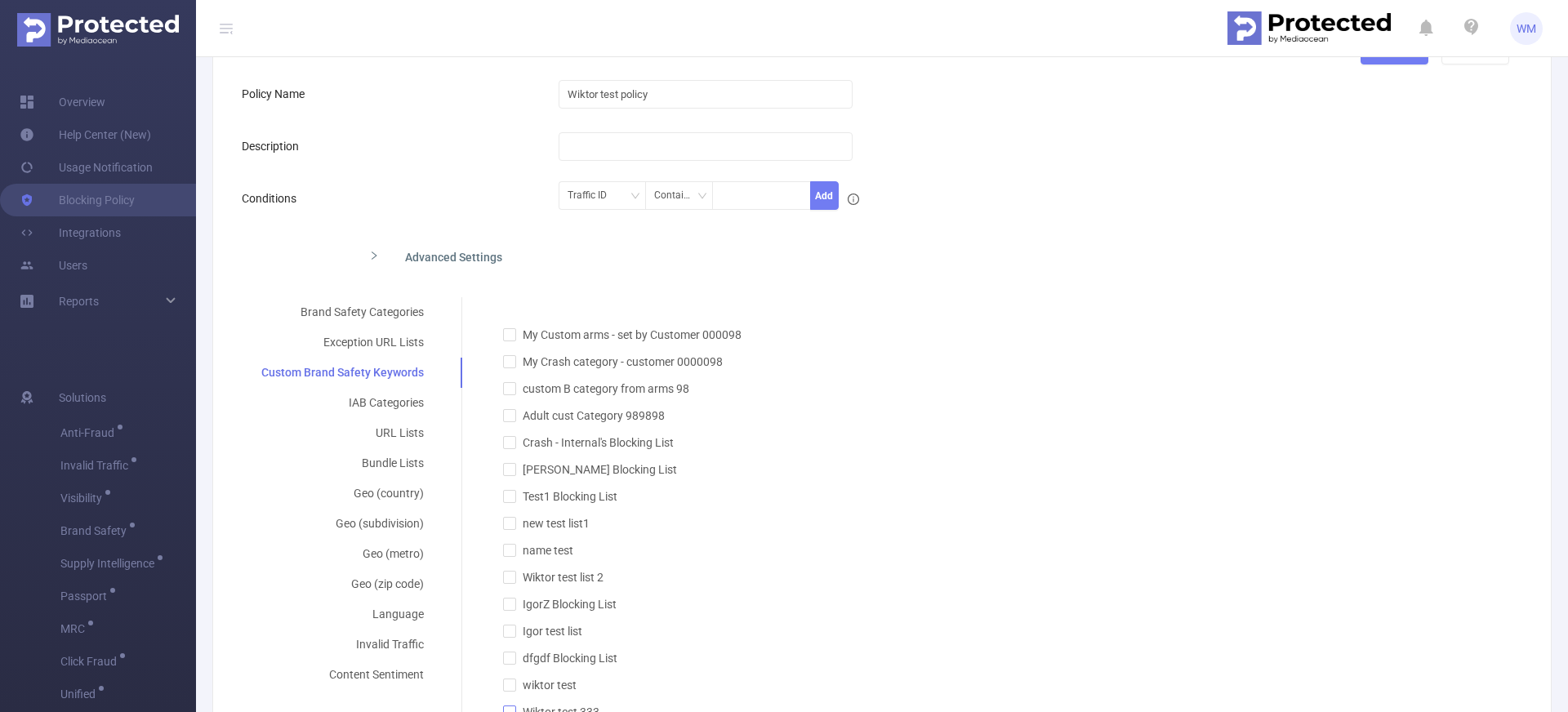
scroll to position [0, 0]
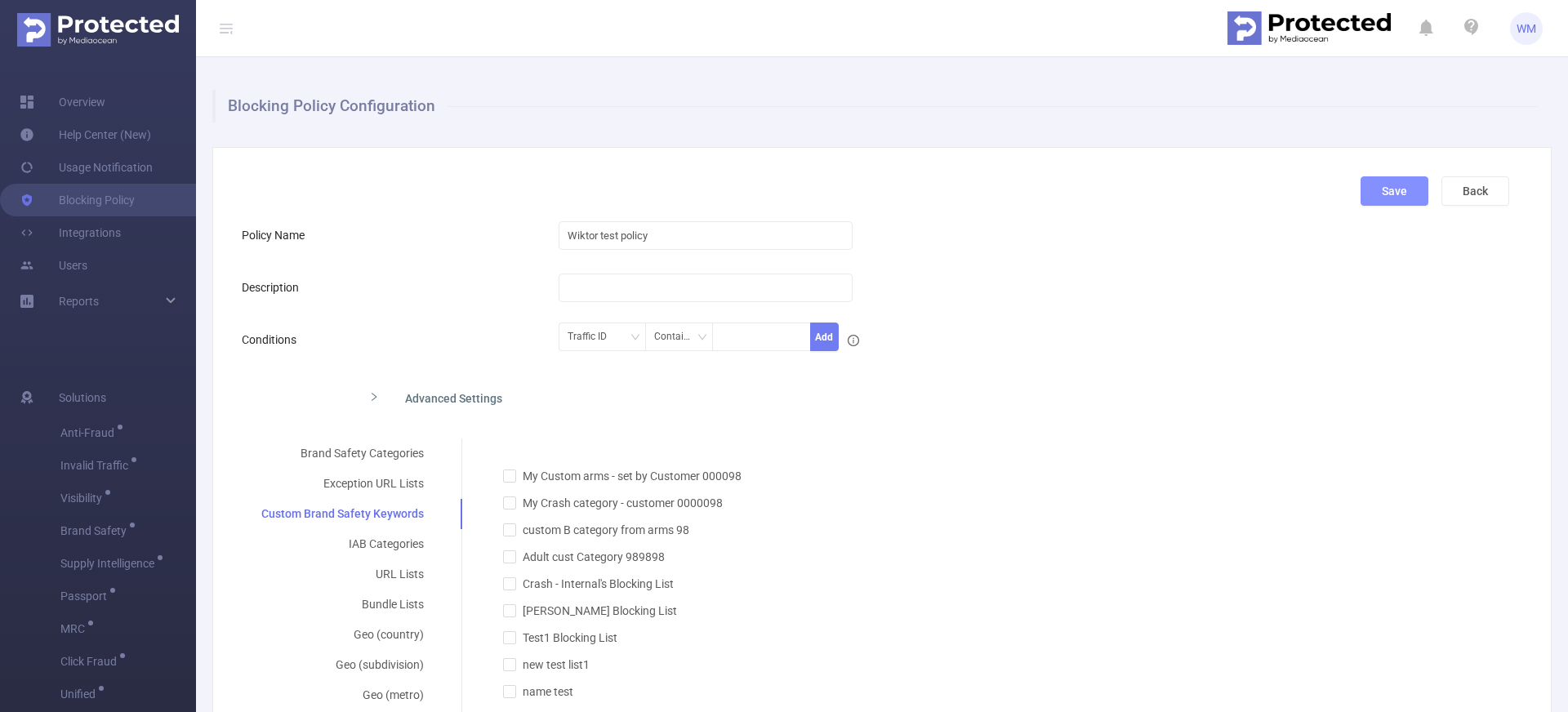
click at [1371, 180] on button "Save" at bounding box center [1394, 191] width 68 height 29
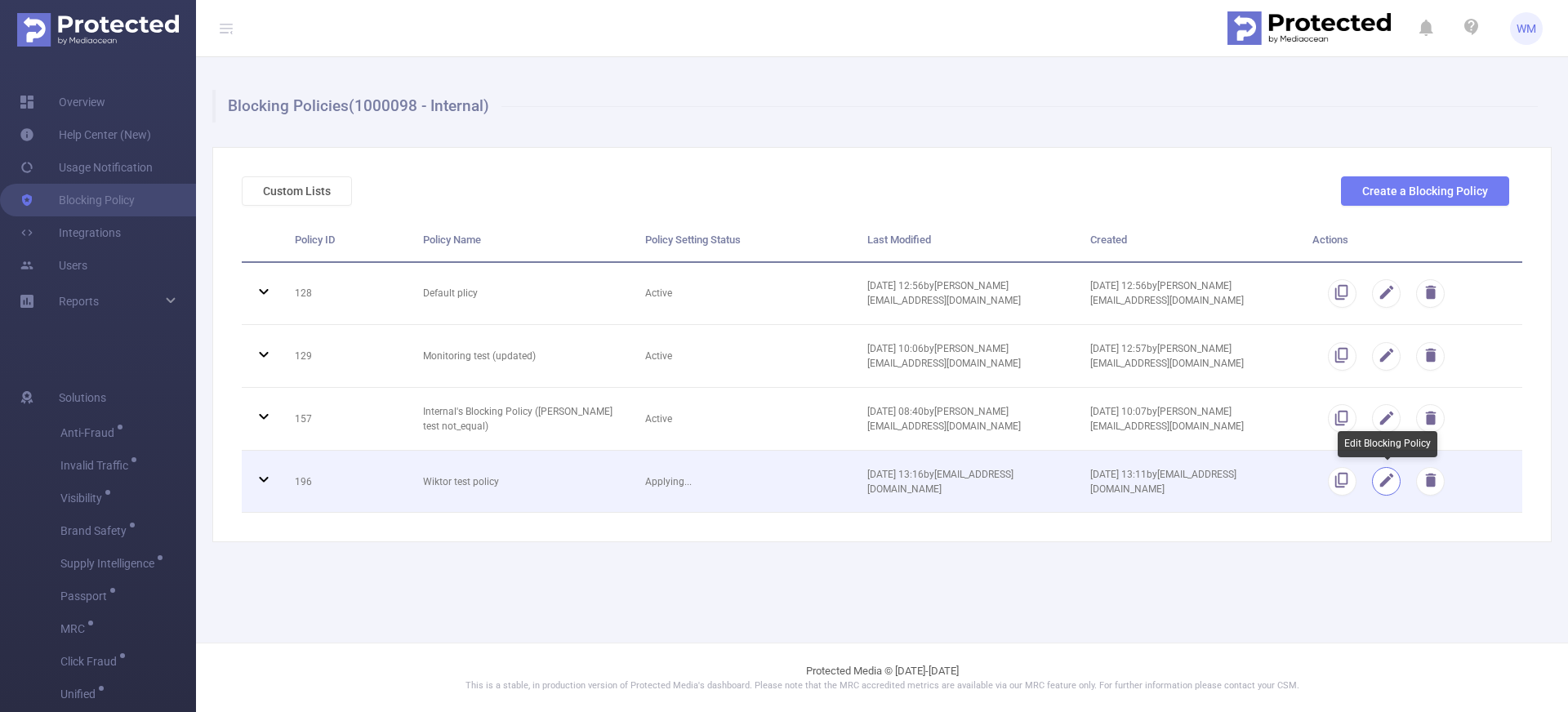
click at [1393, 480] on button "button" at bounding box center [1386, 480] width 28 height 28
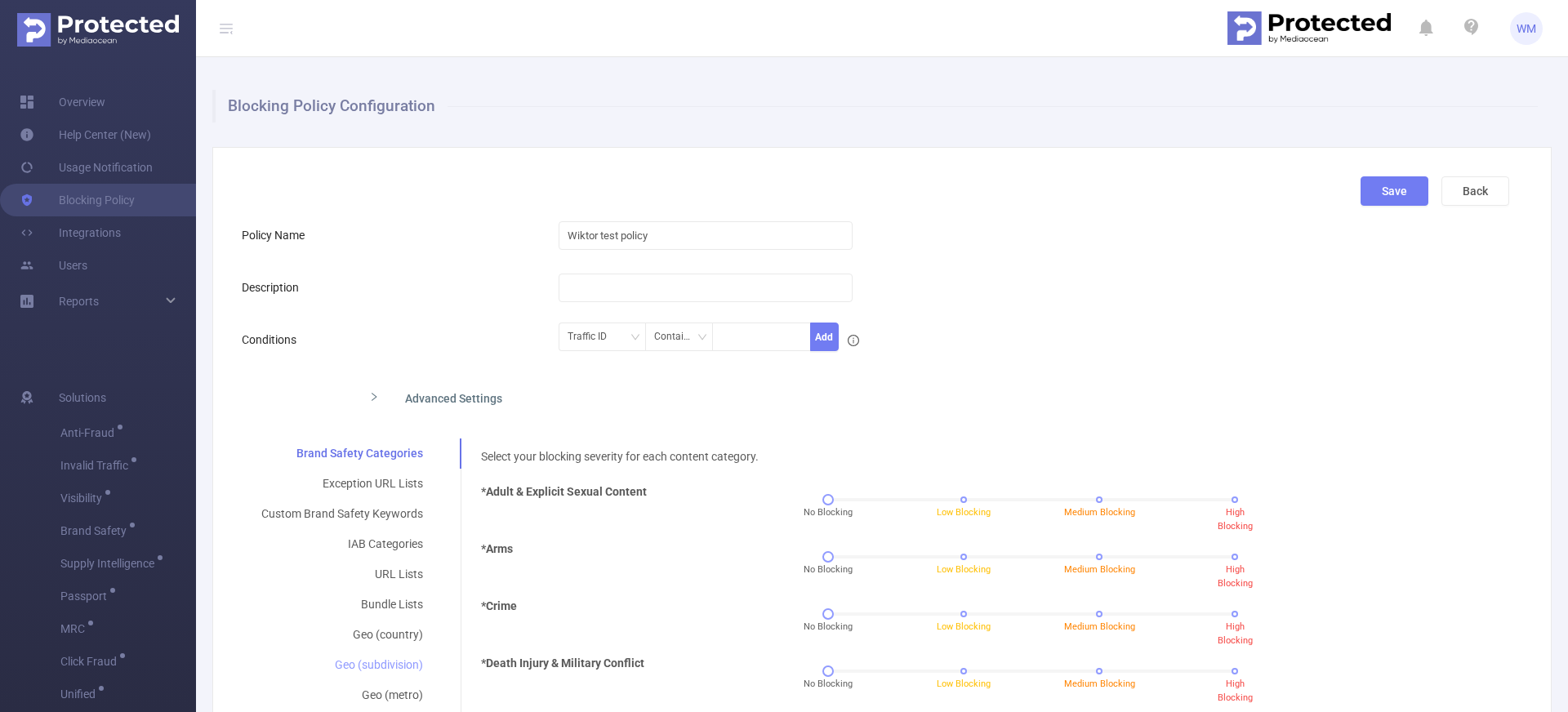
scroll to position [127, 0]
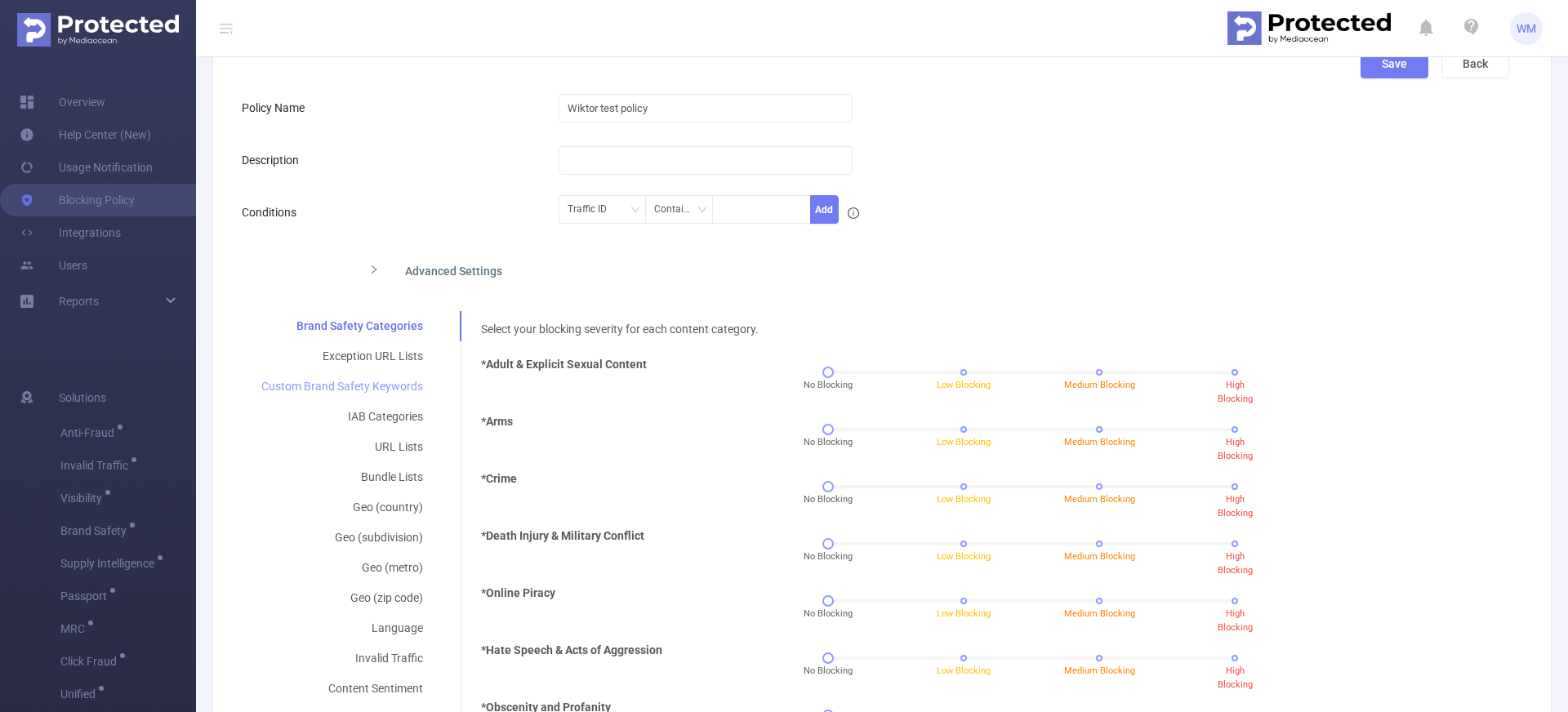
click at [388, 389] on div "Custom Brand Safety Keywords" at bounding box center [341, 386] width 200 height 30
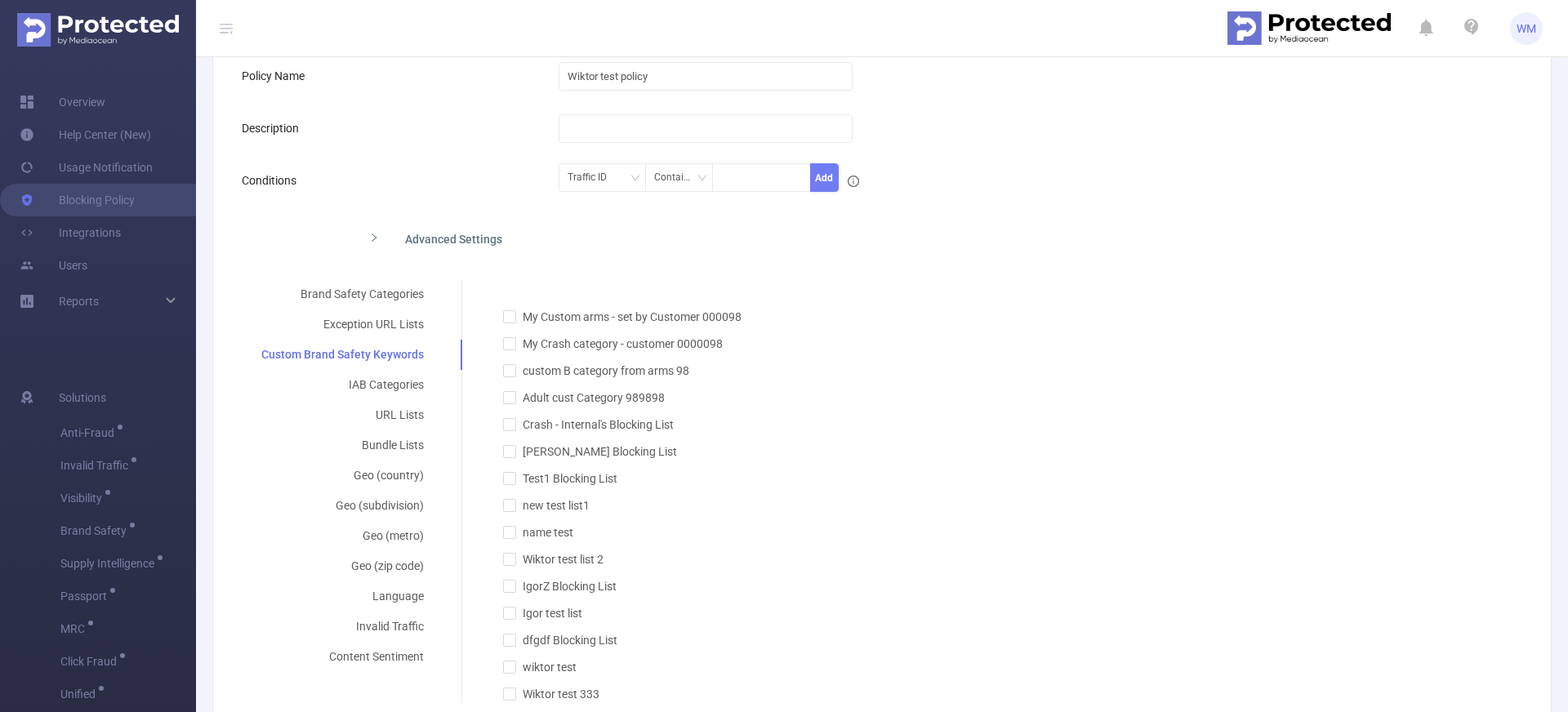
scroll to position [270, 0]
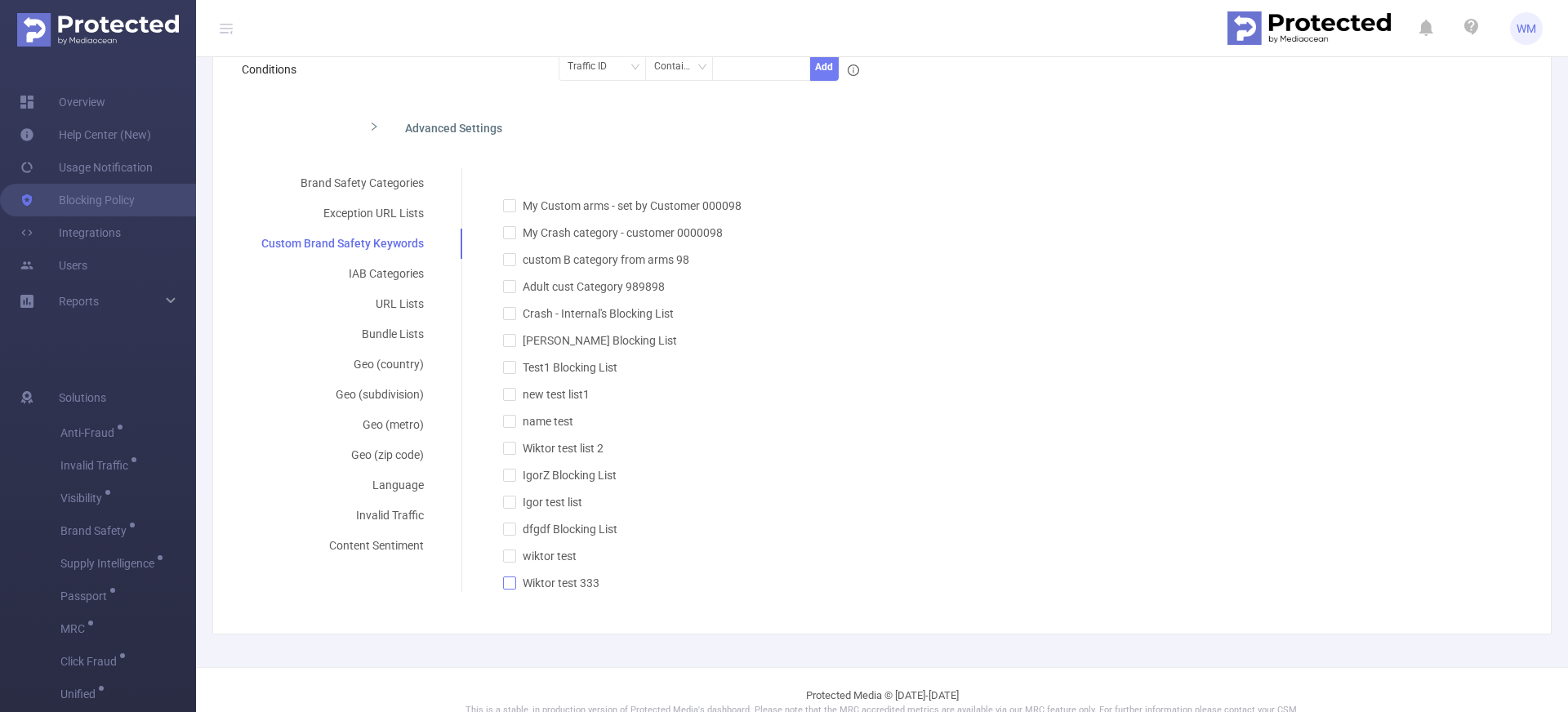
click at [511, 577] on input "Wiktor test 333" at bounding box center [508, 582] width 11 height 11
checkbox input "true"
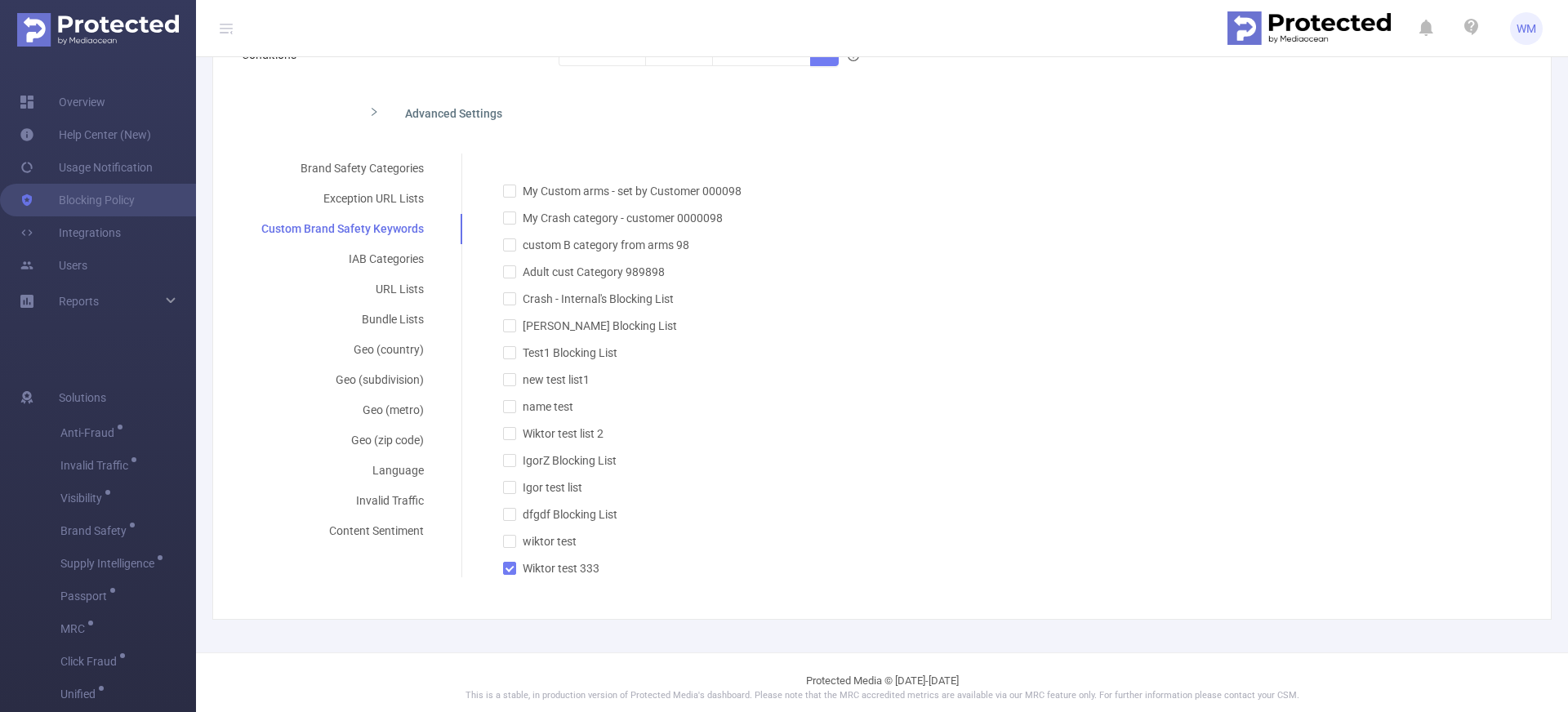
scroll to position [0, 0]
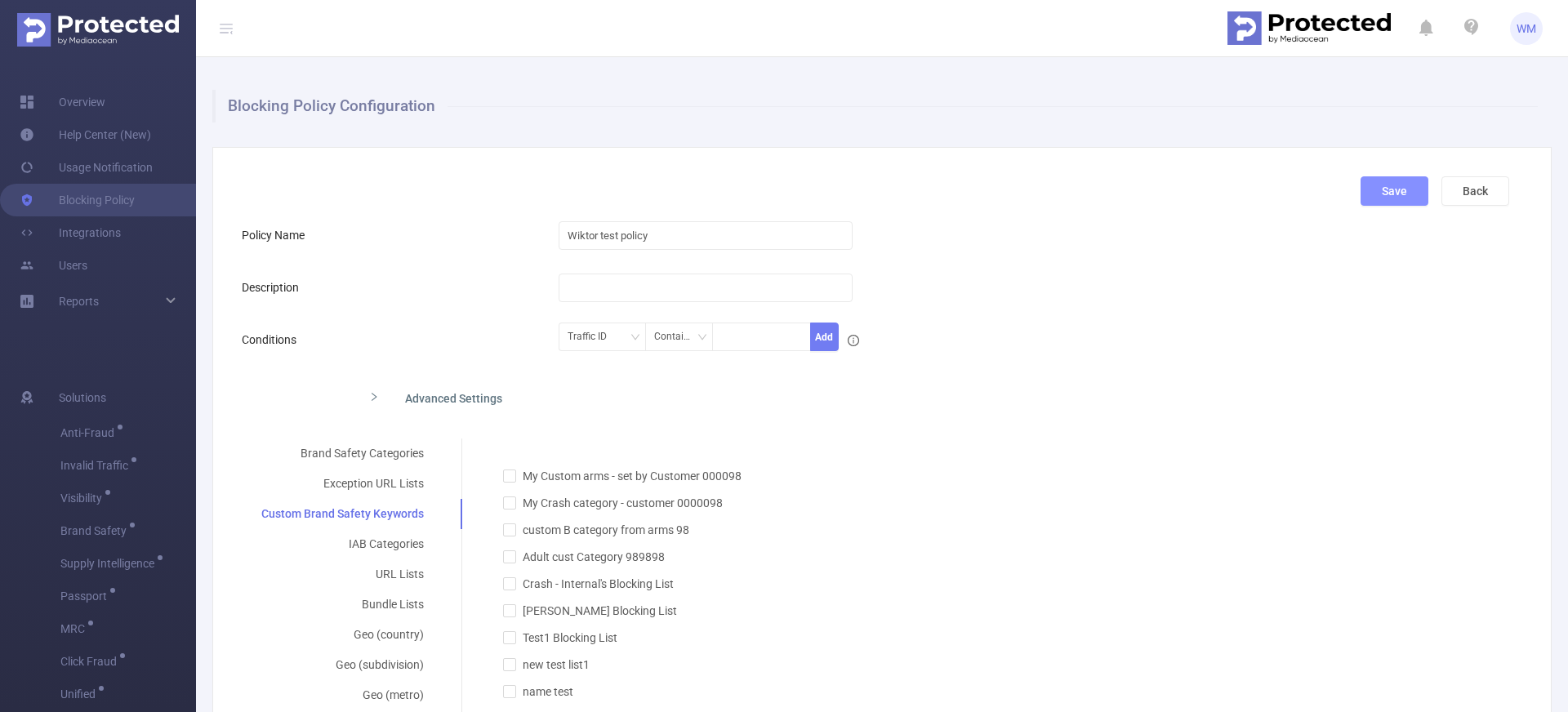
click at [1386, 189] on button "Save" at bounding box center [1394, 191] width 68 height 29
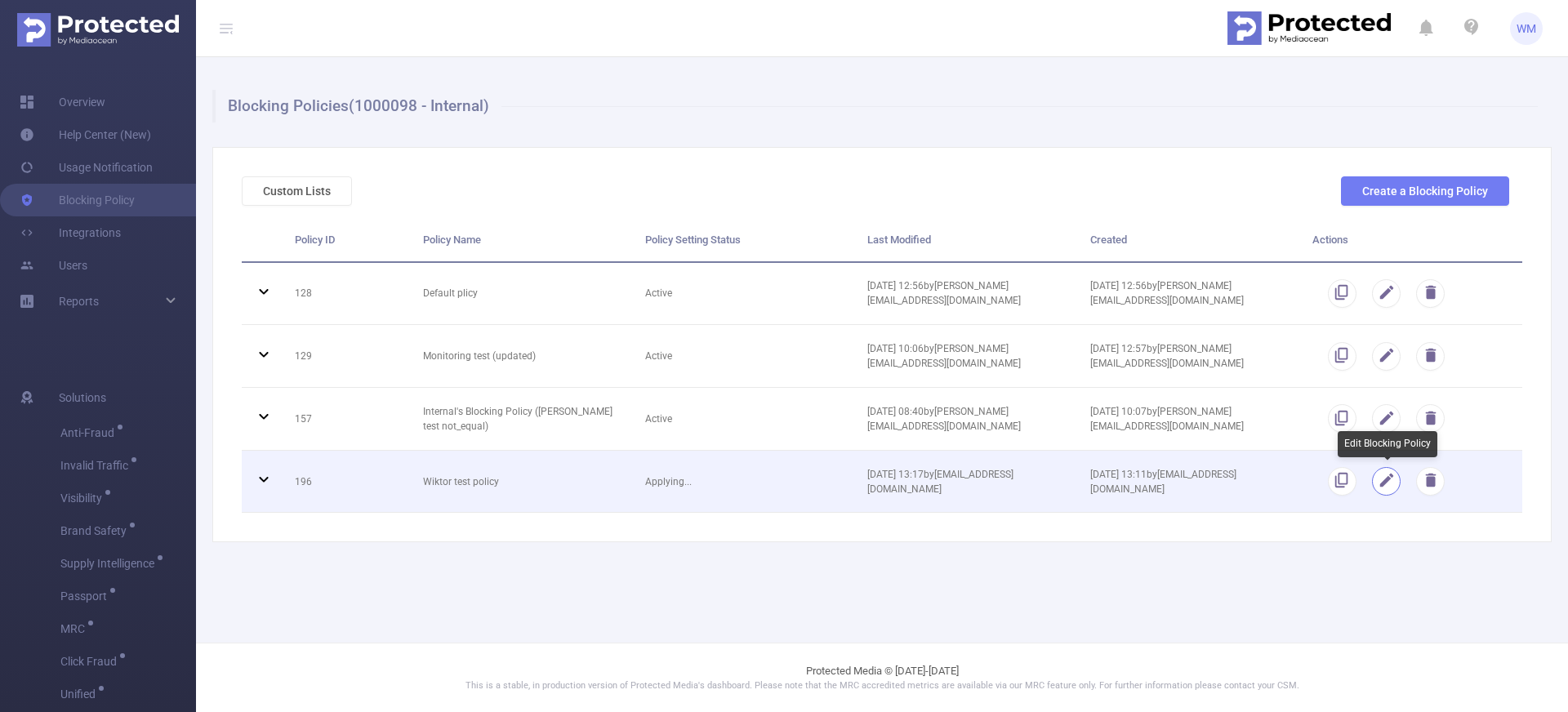
click at [1388, 486] on button "button" at bounding box center [1386, 480] width 28 height 28
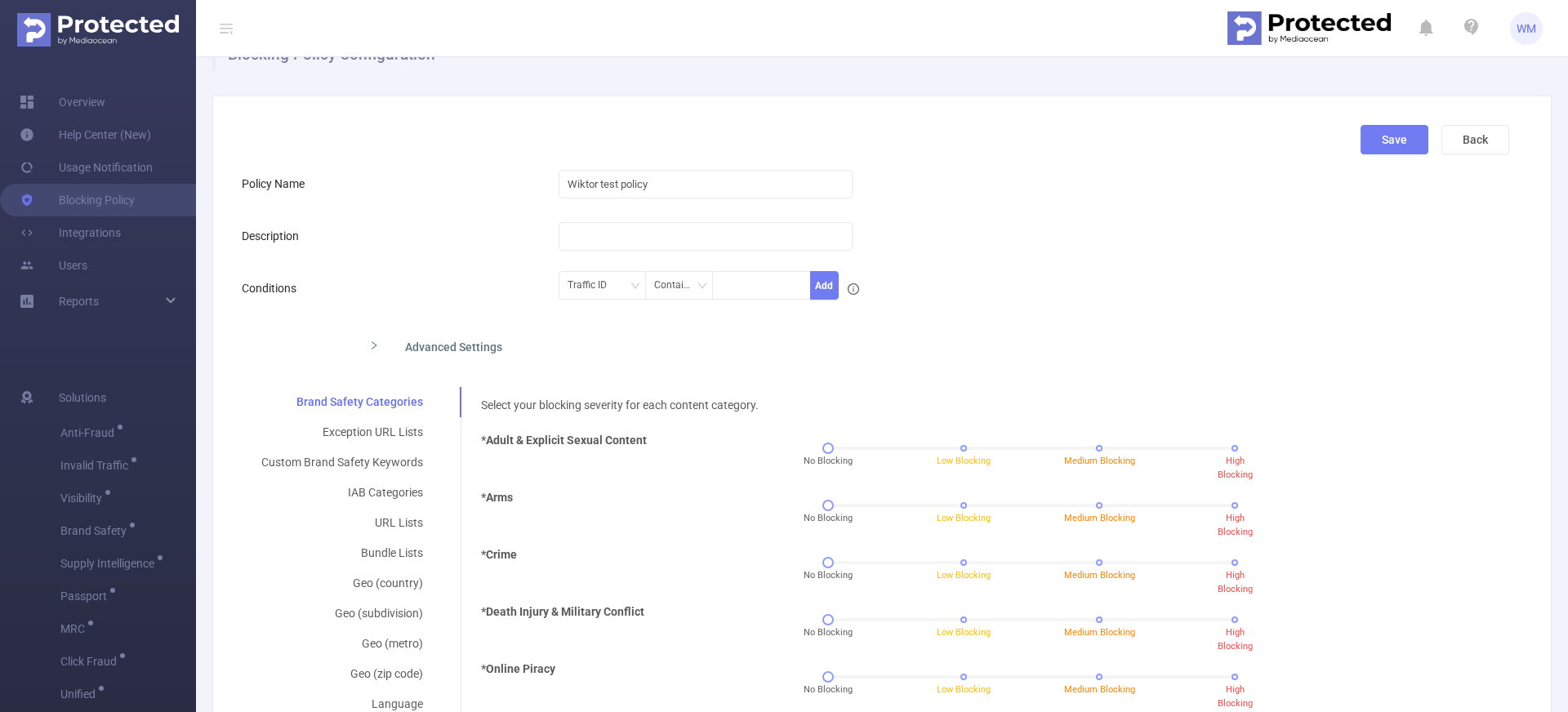
scroll to position [225, 0]
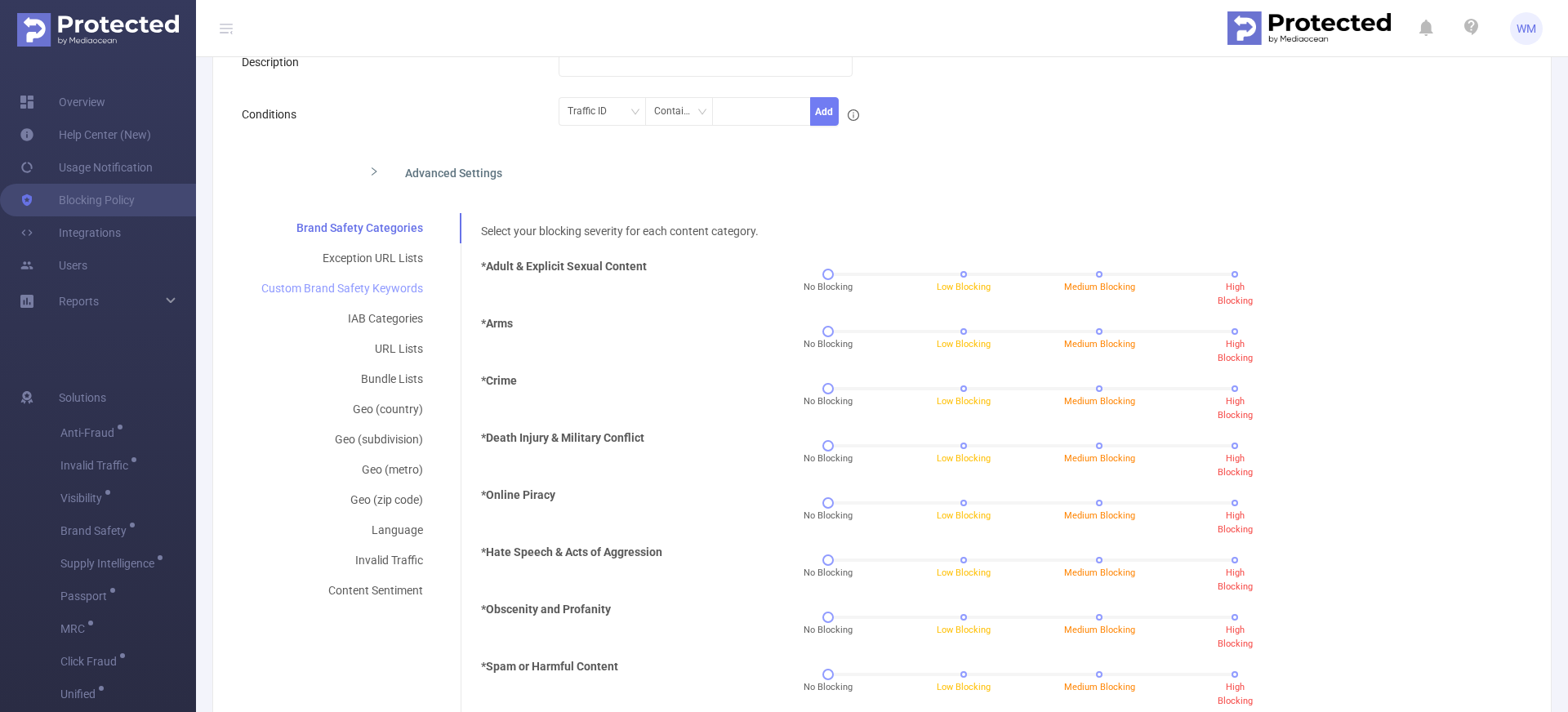
click at [400, 290] on div "Custom Brand Safety Keywords" at bounding box center [341, 288] width 200 height 30
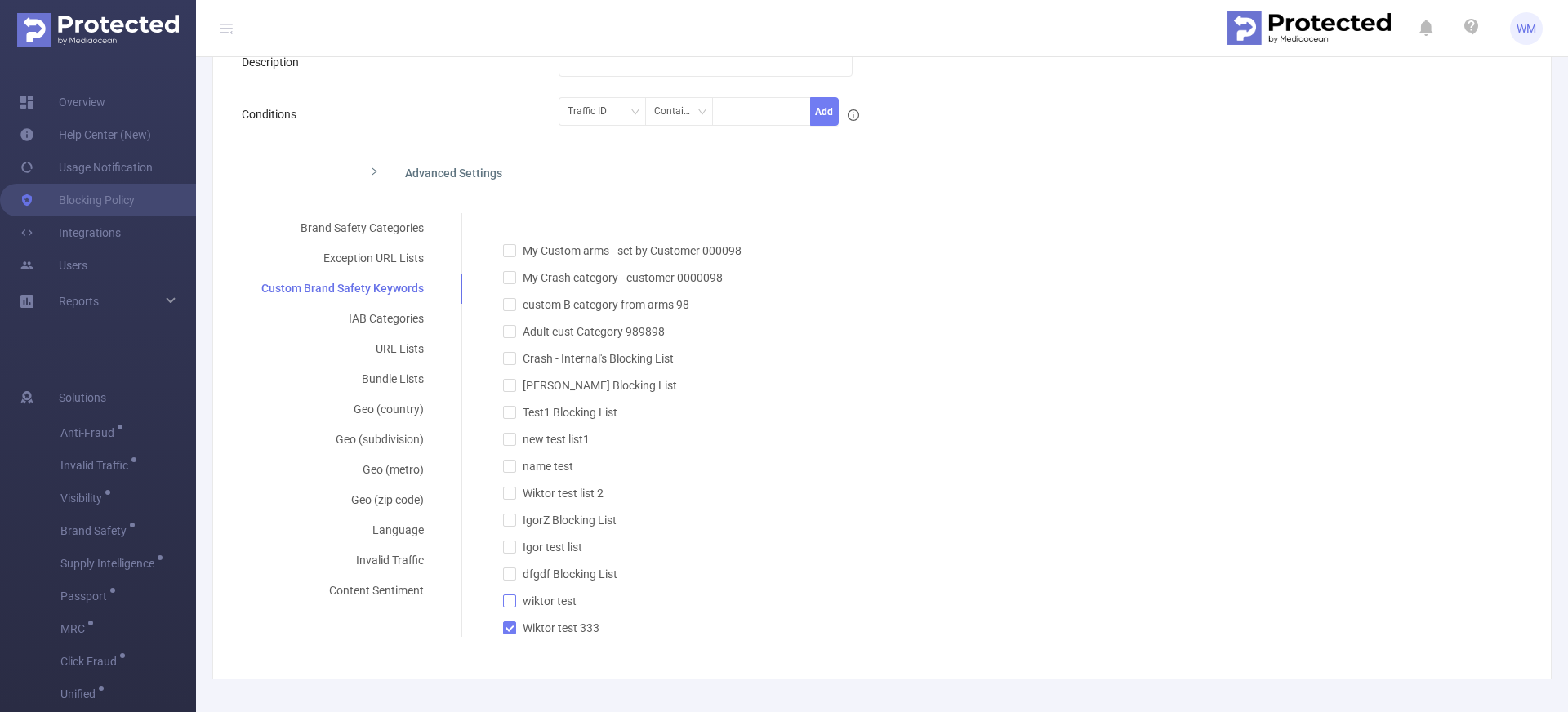
click at [511, 601] on input "wiktor test" at bounding box center [508, 599] width 11 height 11
checkbox input "true"
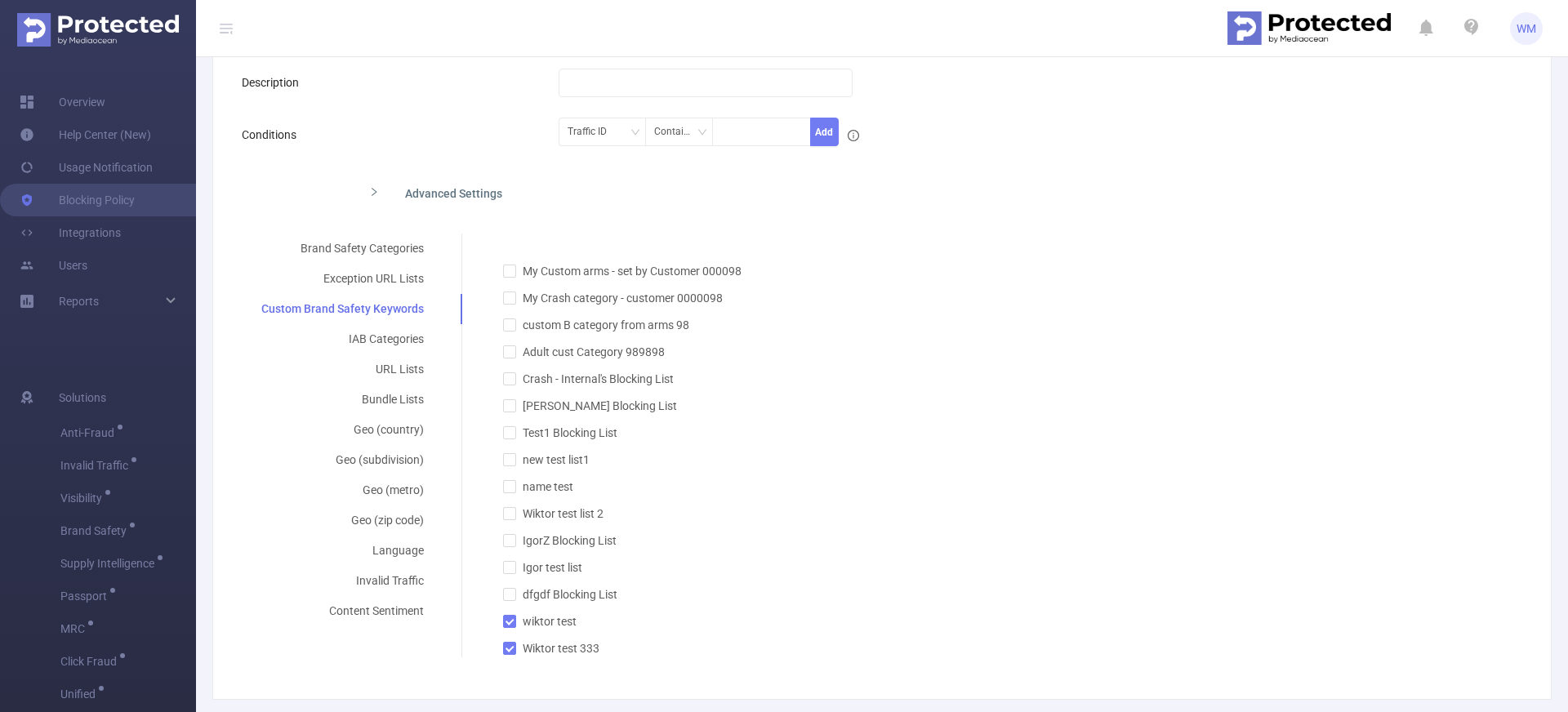
scroll to position [0, 0]
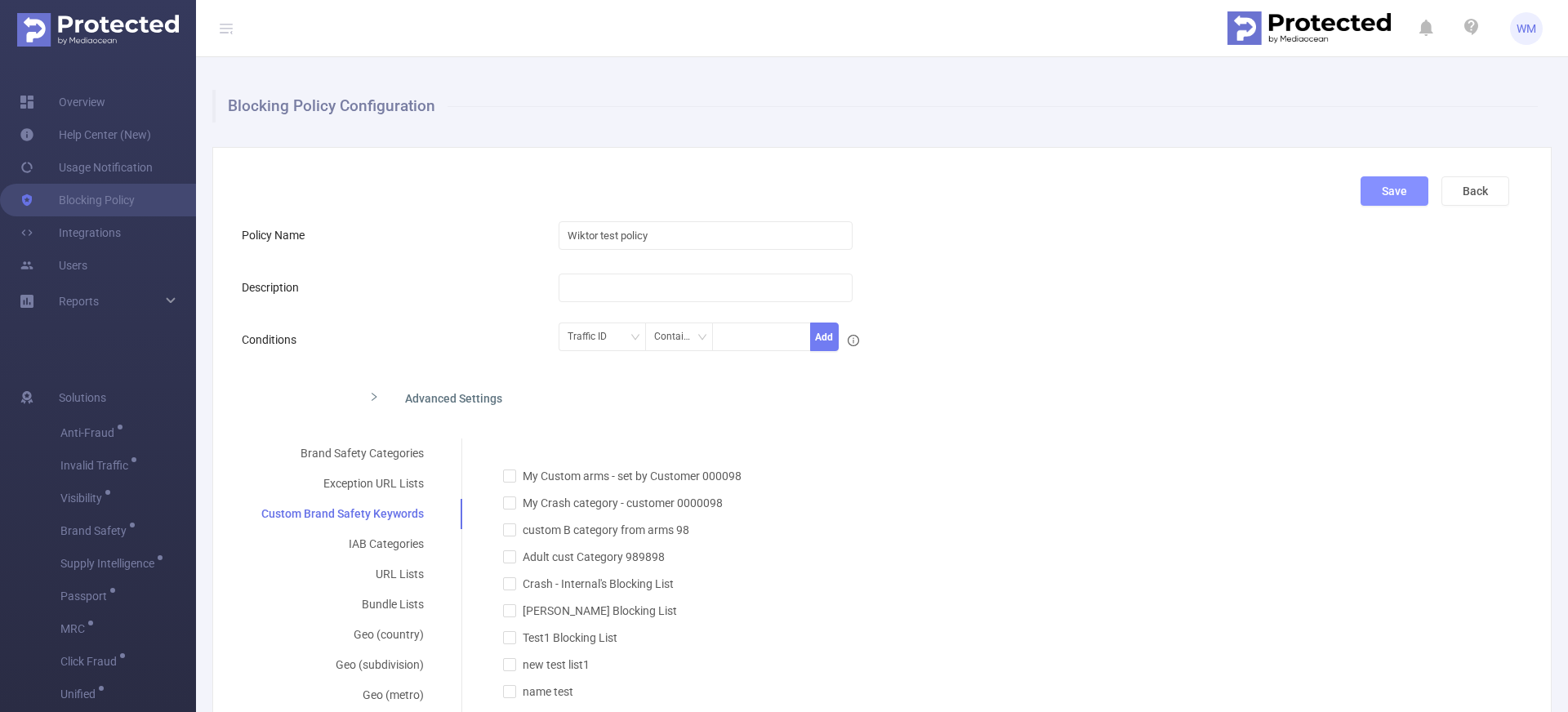
click at [1360, 191] on button "Save" at bounding box center [1394, 191] width 68 height 29
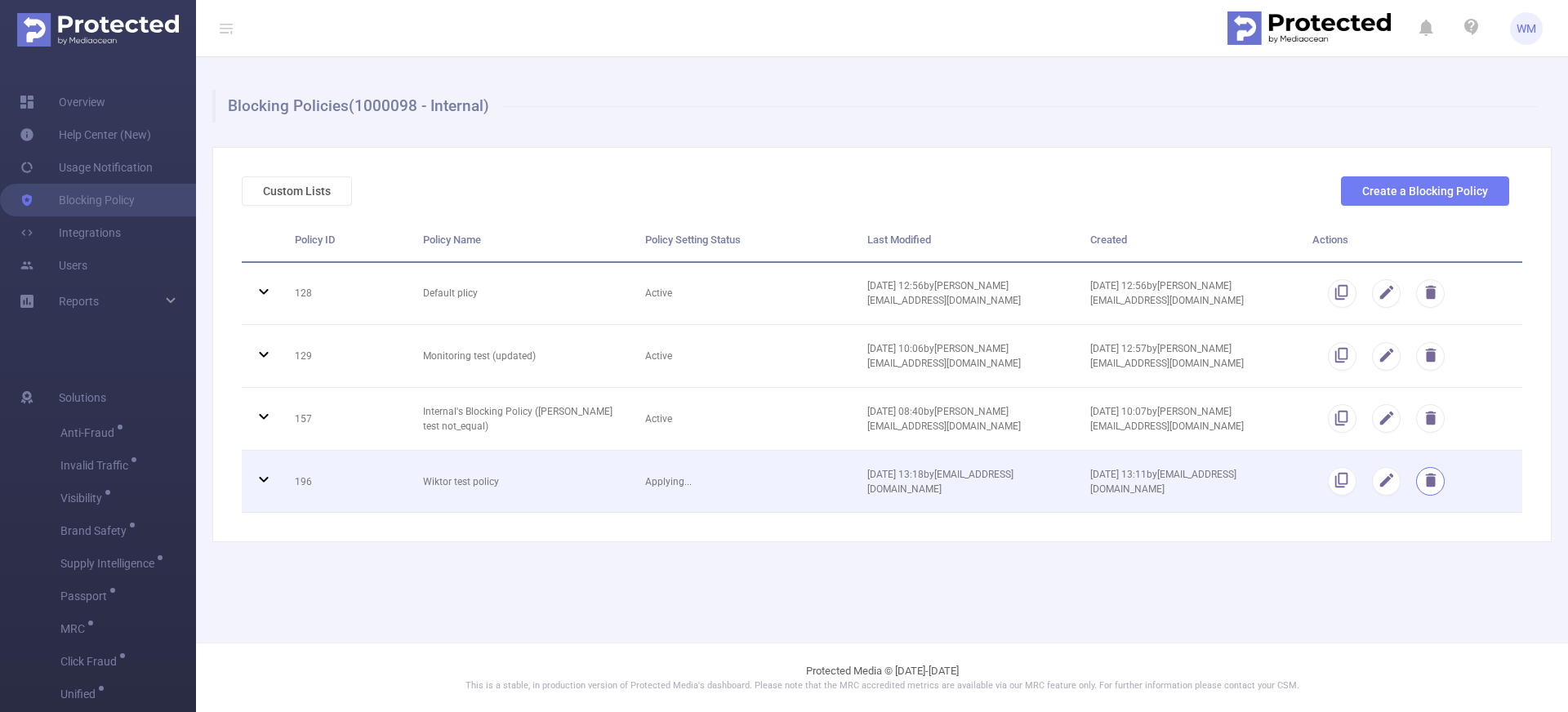
click at [1431, 475] on button "button" at bounding box center [1430, 480] width 28 height 28
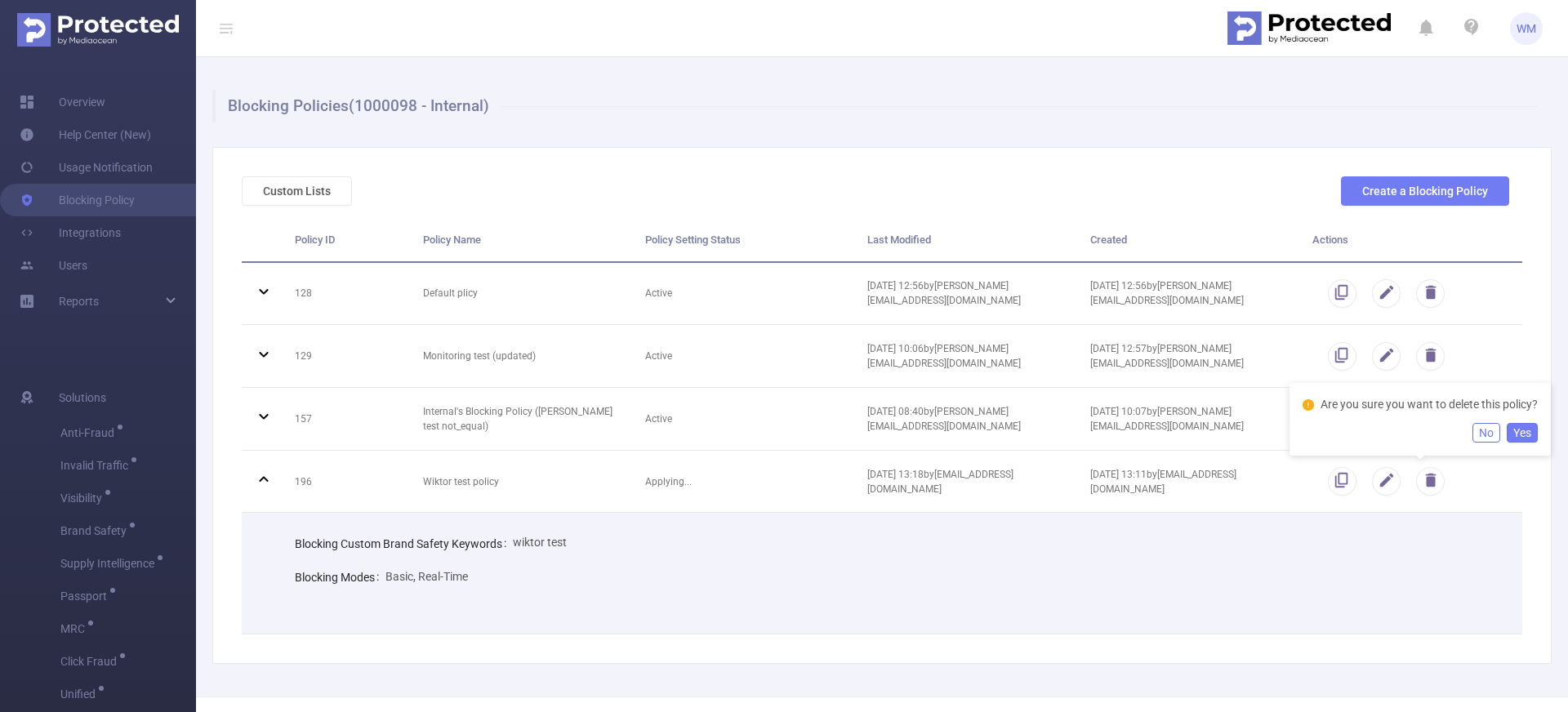
click at [1524, 432] on button "Yes" at bounding box center [1522, 432] width 31 height 19
